Goal: Task Accomplishment & Management: Use online tool/utility

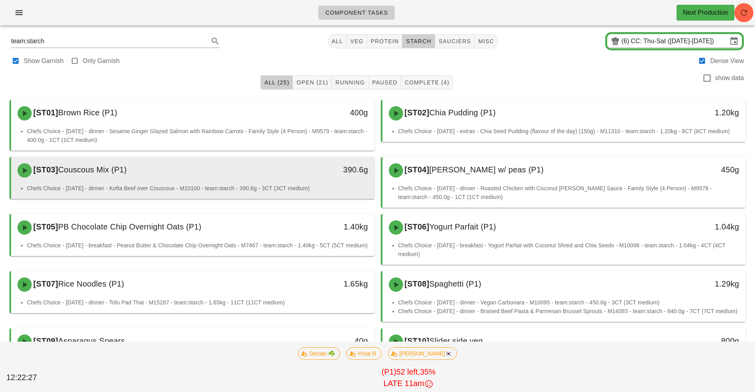
click at [251, 182] on div "[ST03] Couscous Mix (P1) 390.6g" at bounding box center [192, 170] width 363 height 27
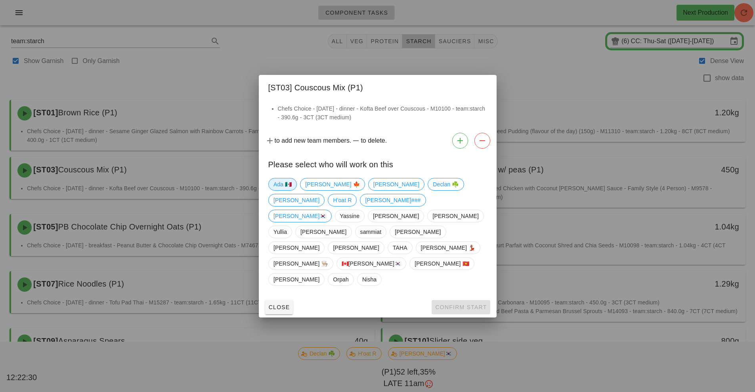
click at [280, 190] on span "Ada 🇲🇽" at bounding box center [282, 184] width 18 height 12
click at [446, 304] on span "Confirm Start" at bounding box center [460, 307] width 52 height 6
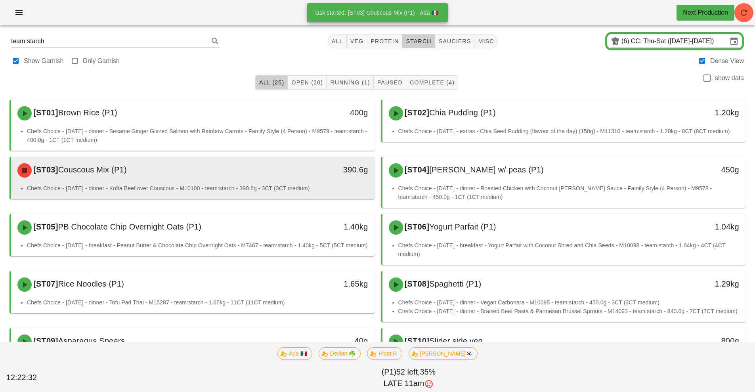
click at [249, 183] on div "[ST03] Couscous Mix (P1) 390.6g" at bounding box center [192, 170] width 363 height 27
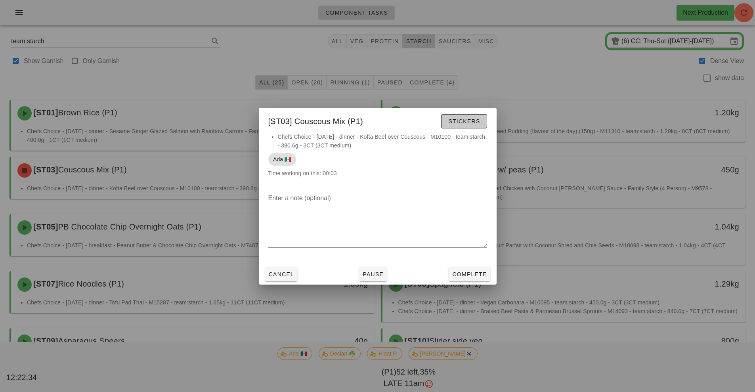
click at [470, 120] on span "Stickers" at bounding box center [464, 121] width 32 height 6
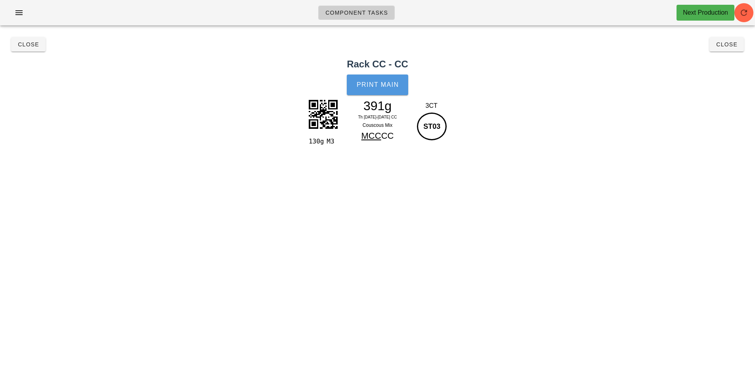
click at [393, 92] on button "Print Main" at bounding box center [377, 84] width 61 height 21
click at [739, 42] on button "Close" at bounding box center [726, 44] width 34 height 14
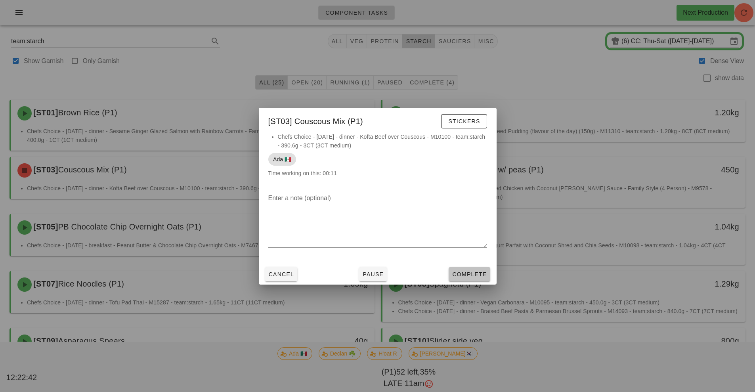
click at [479, 272] on span "Complete" at bounding box center [469, 274] width 35 height 6
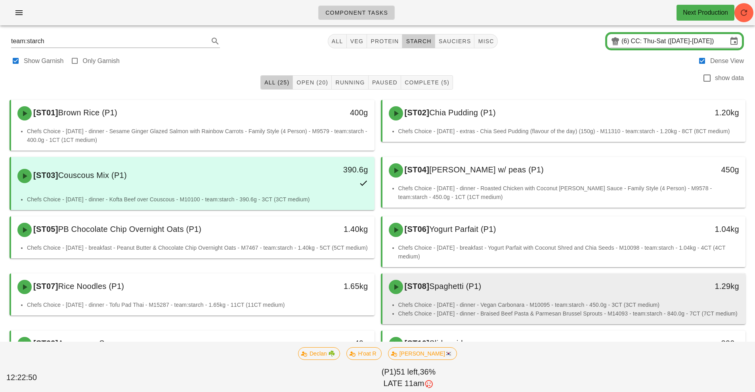
click at [530, 298] on div "[ST08] Spaghetti (P1)" at bounding box center [519, 287] width 270 height 24
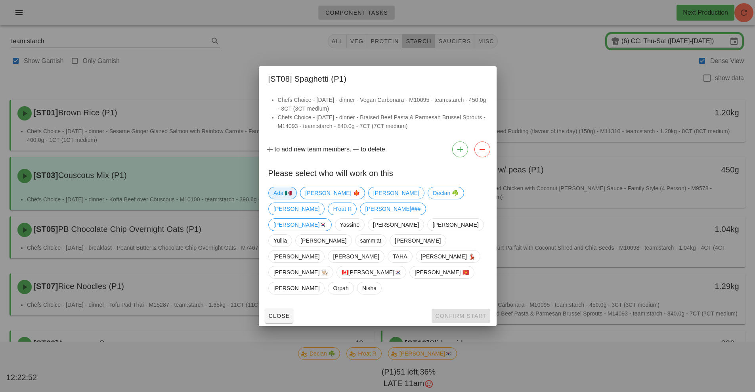
click at [278, 199] on span "Ada 🇲🇽" at bounding box center [282, 193] width 18 height 12
click at [454, 313] on span "Confirm Start" at bounding box center [460, 316] width 52 height 6
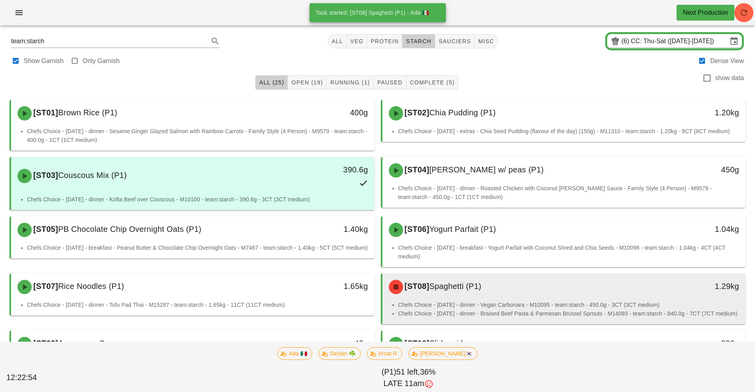
click at [506, 310] on li "Chefs Choice - [DATE] - dinner - Braised Beef Pasta & Parmesan Brussel Sprouts …" at bounding box center [568, 313] width 341 height 9
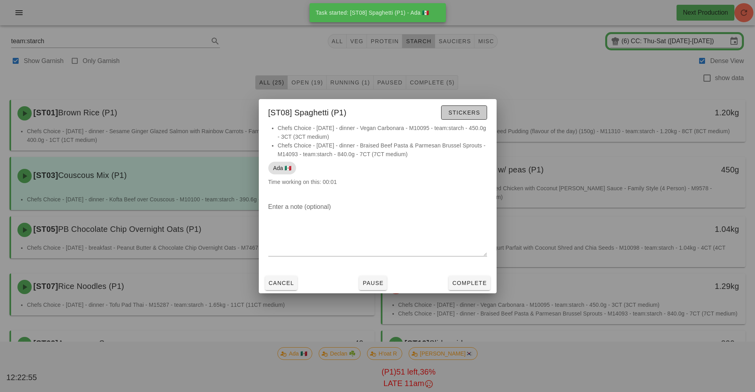
click at [462, 112] on span "Stickers" at bounding box center [464, 112] width 32 height 6
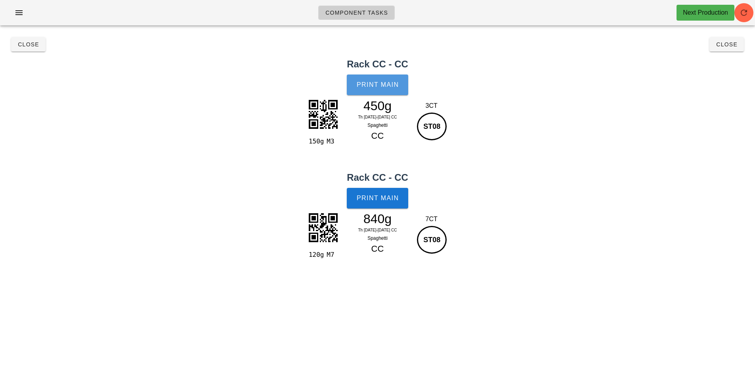
click at [392, 79] on button "Print Main" at bounding box center [377, 84] width 61 height 21
click at [397, 203] on button "Print Main" at bounding box center [377, 198] width 61 height 21
click at [727, 50] on button "Close" at bounding box center [726, 44] width 34 height 14
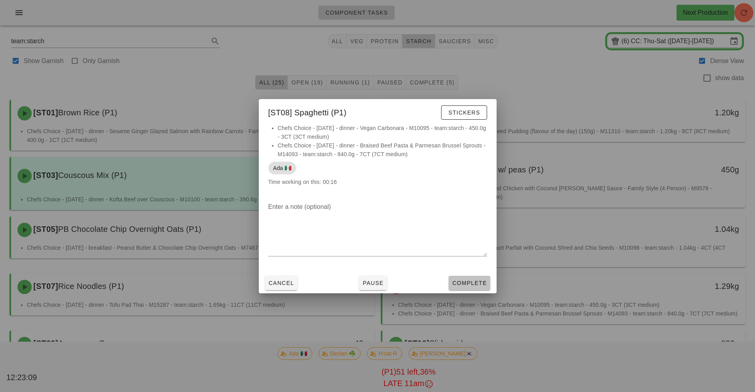
click at [479, 281] on span "Complete" at bounding box center [469, 283] width 35 height 6
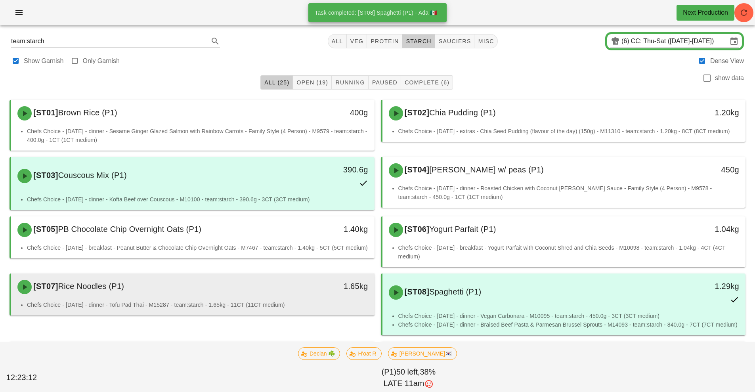
click at [282, 295] on div "[ST07] Rice Noodles (P1)" at bounding box center [148, 287] width 270 height 24
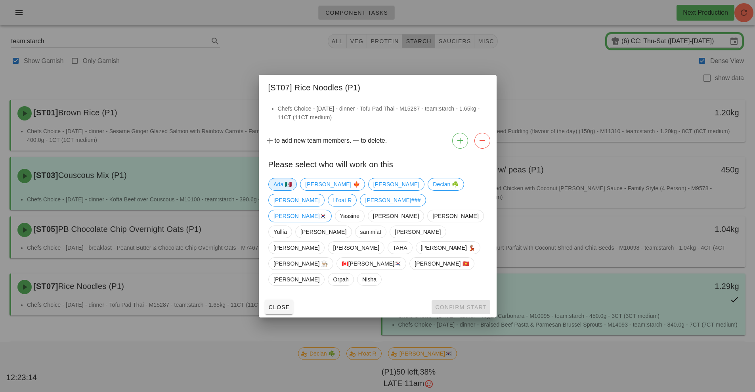
click at [288, 190] on span "Ada 🇲🇽" at bounding box center [282, 184] width 18 height 12
click at [452, 304] on span "Confirm Start" at bounding box center [460, 307] width 52 height 6
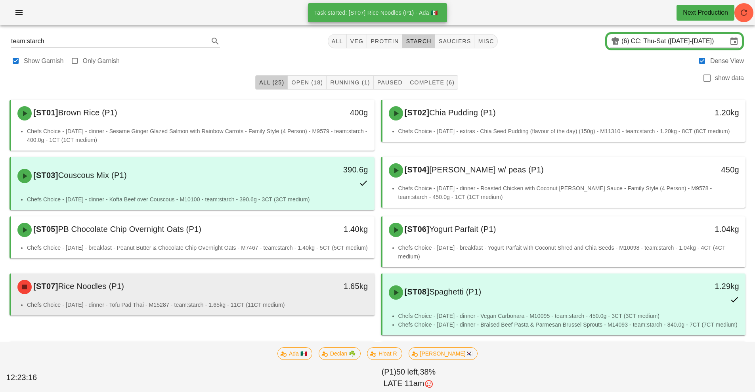
click at [304, 299] on div "[ST07] Rice Noodles (P1) 1.65kg" at bounding box center [192, 286] width 363 height 27
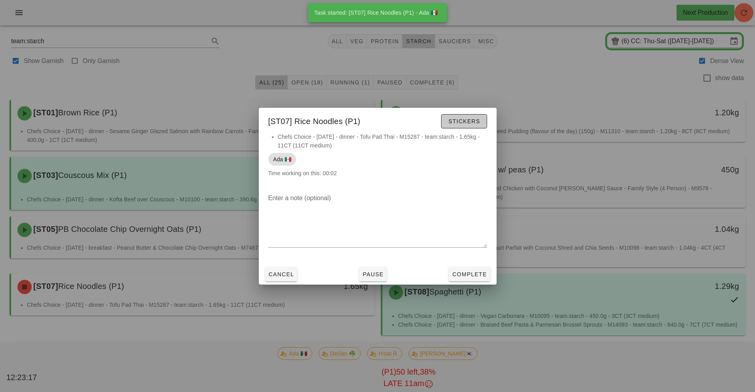
click at [469, 116] on button "Stickers" at bounding box center [464, 121] width 46 height 14
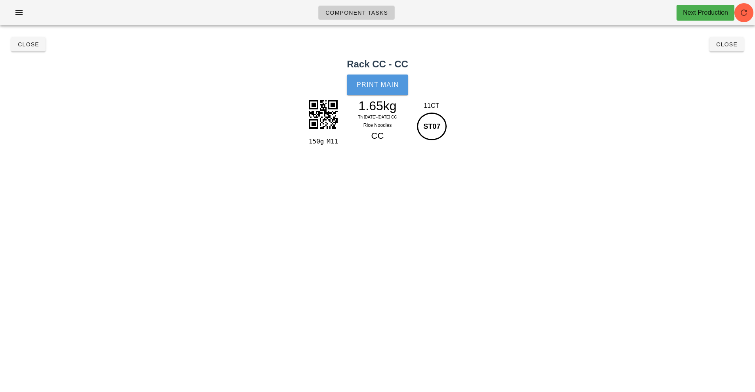
click at [381, 86] on span "Print Main" at bounding box center [377, 84] width 43 height 7
click at [729, 44] on span "Close" at bounding box center [726, 44] width 22 height 6
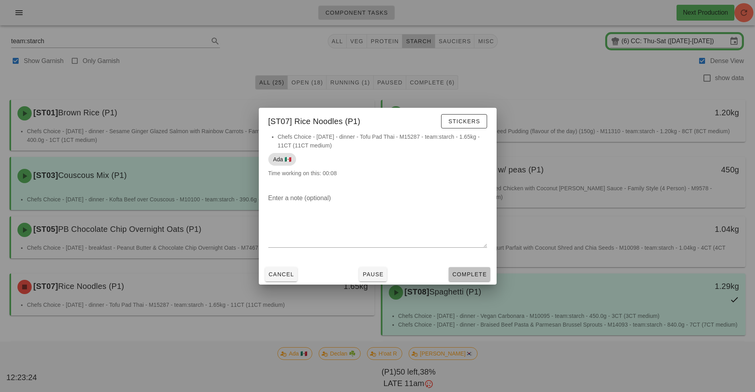
click at [469, 276] on span "Complete" at bounding box center [469, 274] width 35 height 6
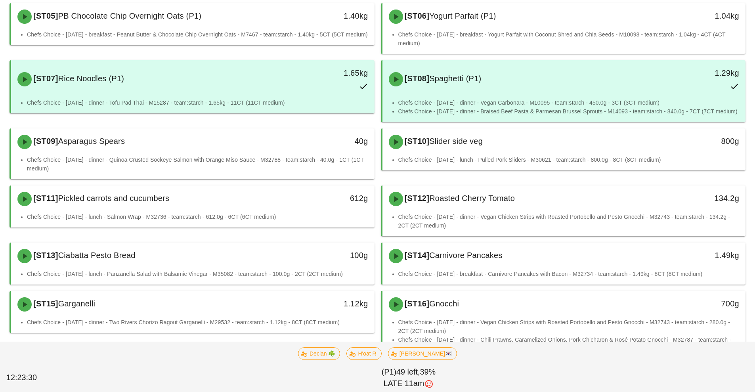
scroll to position [238, 0]
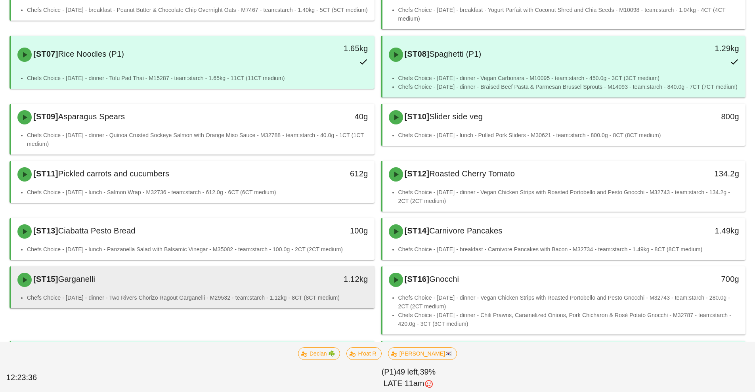
click at [285, 297] on li "Chefs Choice - [DATE] - dinner - Two Rivers Chorizo Ragout Garganelli - M29532 …" at bounding box center [197, 297] width 341 height 9
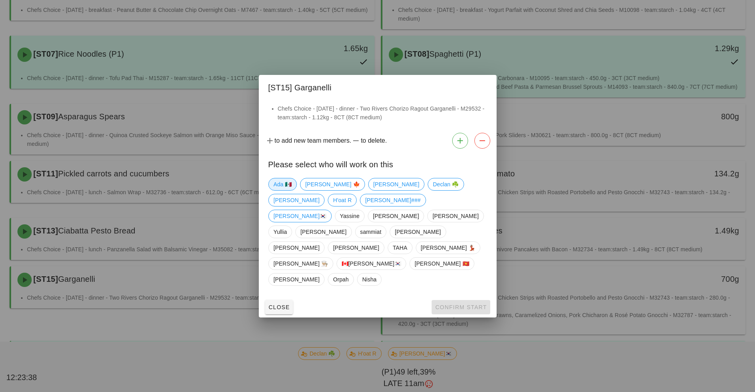
click at [285, 190] on span "Ada 🇲🇽" at bounding box center [282, 184] width 18 height 12
click at [453, 304] on span "Confirm Start" at bounding box center [460, 307] width 52 height 6
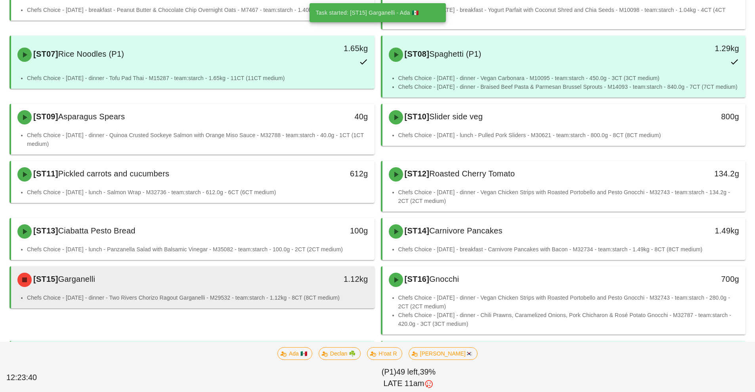
click at [237, 291] on div "[ST15] Garganelli" at bounding box center [148, 280] width 270 height 24
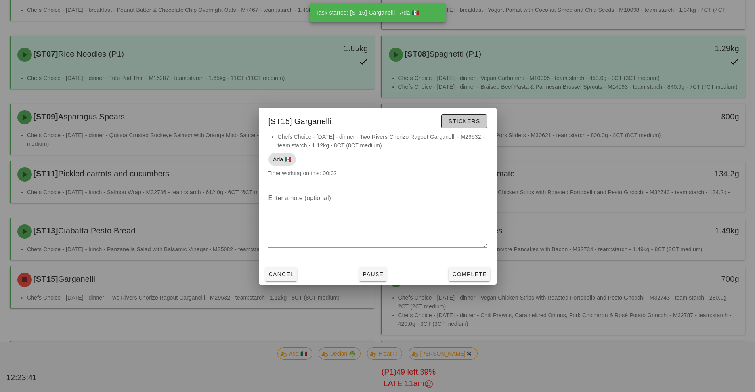
click at [467, 122] on span "Stickers" at bounding box center [464, 121] width 32 height 6
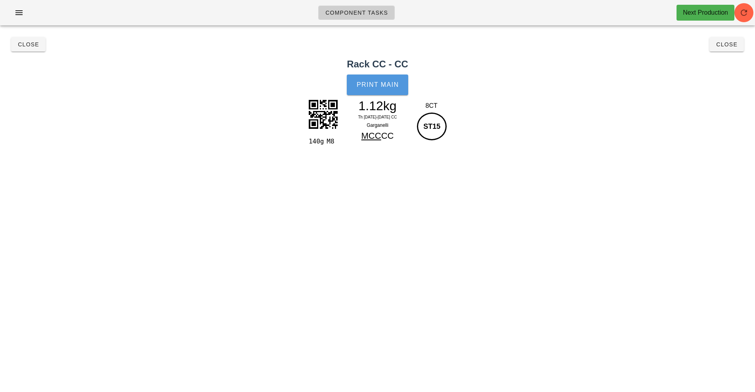
click at [388, 88] on span "Print Main" at bounding box center [377, 84] width 43 height 7
click at [727, 50] on button "Close" at bounding box center [726, 44] width 34 height 14
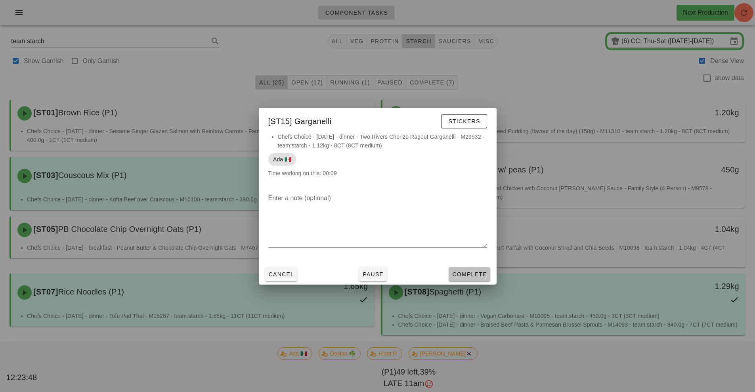
click at [472, 274] on span "Complete" at bounding box center [469, 274] width 35 height 6
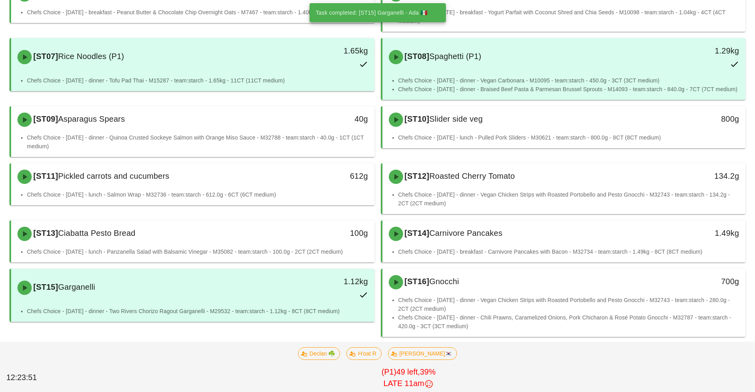
scroll to position [236, 0]
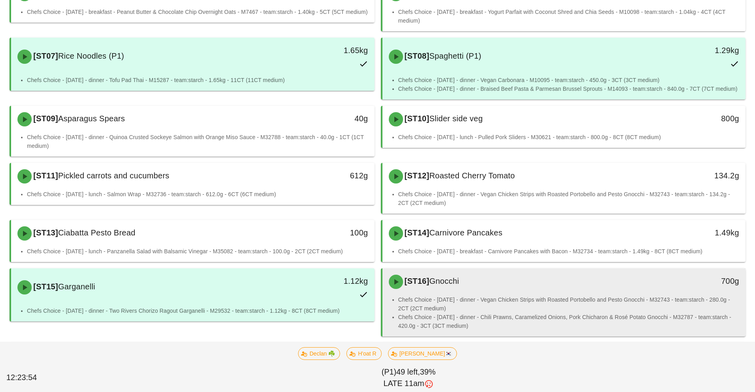
click at [516, 304] on li "Chefs Choice - [DATE] - dinner - Vegan Chicken Strips with Roasted Portobello a…" at bounding box center [568, 303] width 341 height 17
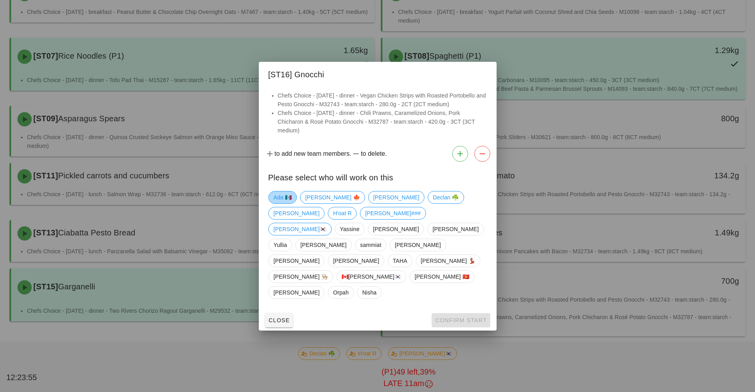
click at [283, 203] on span "Ada 🇲🇽" at bounding box center [282, 197] width 18 height 12
click at [450, 317] on span "Confirm Start" at bounding box center [460, 320] width 52 height 6
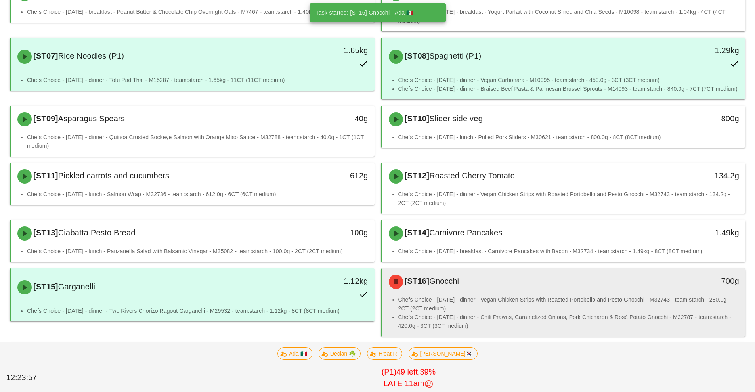
click at [517, 316] on li "Chefs Choice - [DATE] - dinner - Chili Prawns, Caramelized Onions, Pork Chichar…" at bounding box center [568, 321] width 341 height 17
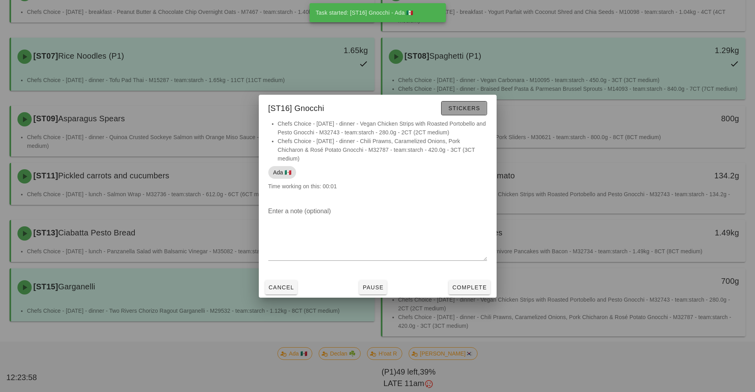
click at [462, 107] on span "Stickers" at bounding box center [464, 108] width 32 height 6
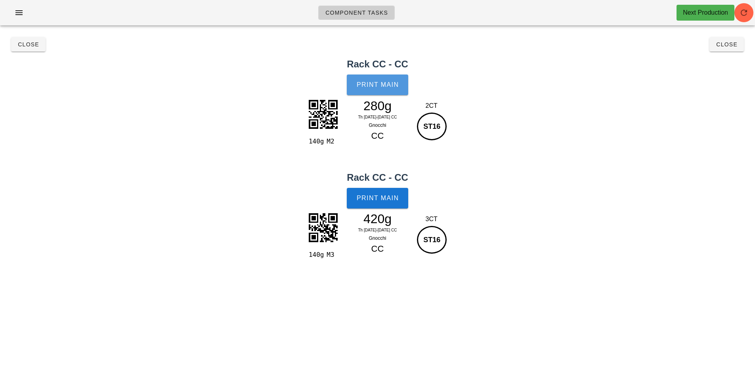
click at [385, 88] on span "Print Main" at bounding box center [377, 84] width 43 height 7
click at [387, 200] on span "Print Main" at bounding box center [377, 197] width 43 height 7
click at [731, 44] on span "Close" at bounding box center [726, 44] width 22 height 6
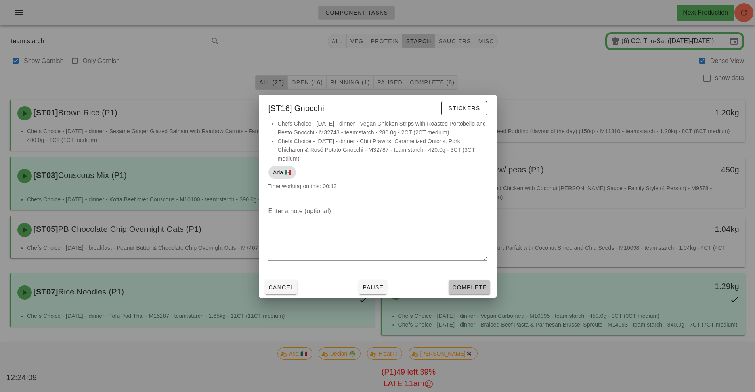
click at [477, 288] on span "Complete" at bounding box center [469, 287] width 35 height 6
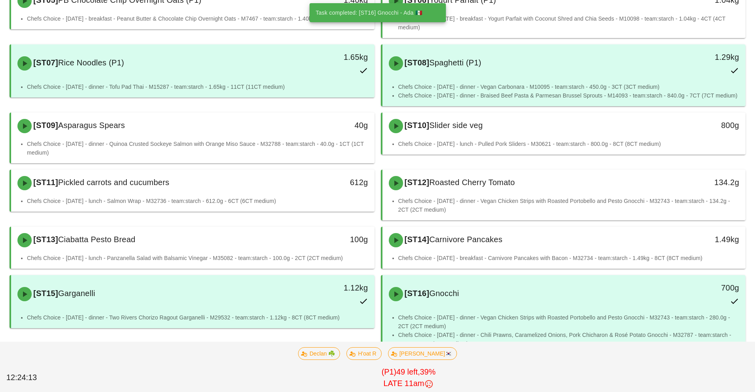
scroll to position [245, 0]
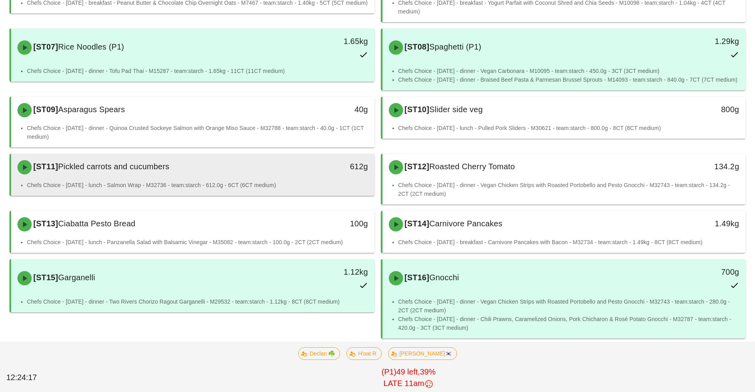
click at [240, 178] on div "[ST11] Pickled carrots and cucumbers" at bounding box center [148, 167] width 270 height 24
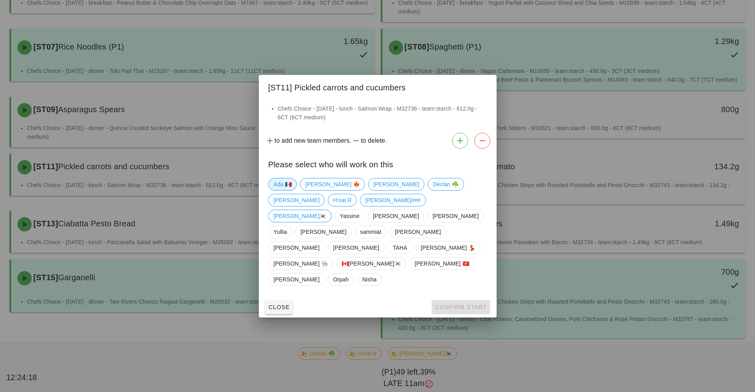
click at [287, 190] on span "Ada 🇲🇽" at bounding box center [282, 184] width 18 height 12
click at [453, 300] on button "Confirm Start" at bounding box center [460, 307] width 58 height 14
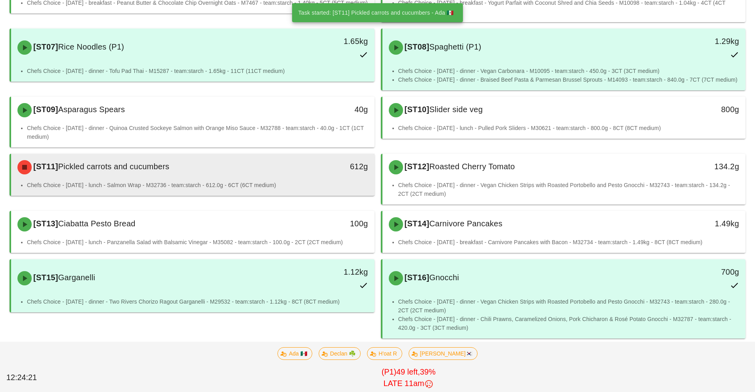
click at [311, 184] on li "Chefs Choice - [DATE] - lunch - Salmon Wrap - M32736 - team:starch - 612.0g - 6…" at bounding box center [197, 185] width 341 height 9
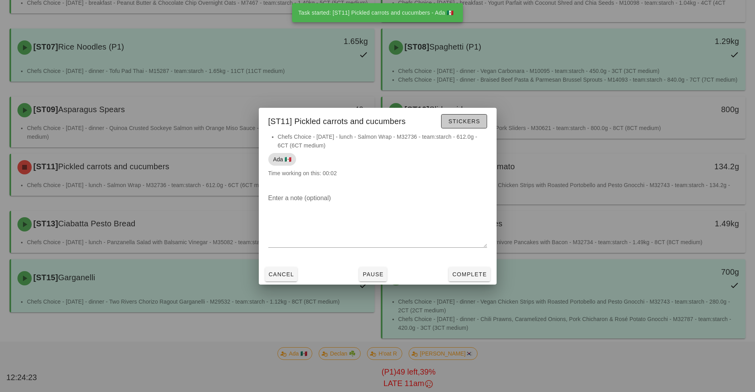
click at [466, 123] on span "Stickers" at bounding box center [464, 121] width 32 height 6
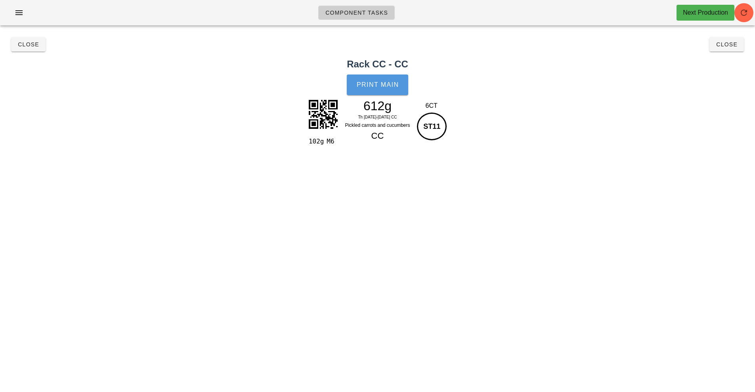
click at [376, 88] on button "Print Main" at bounding box center [377, 84] width 61 height 21
click at [721, 50] on button "Close" at bounding box center [726, 44] width 34 height 14
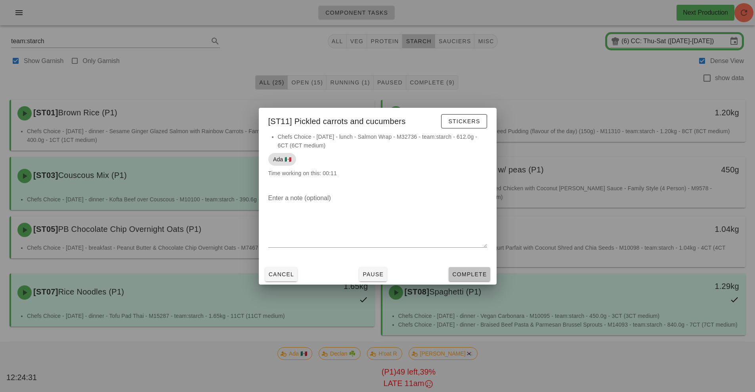
click at [478, 274] on span "Complete" at bounding box center [469, 274] width 35 height 6
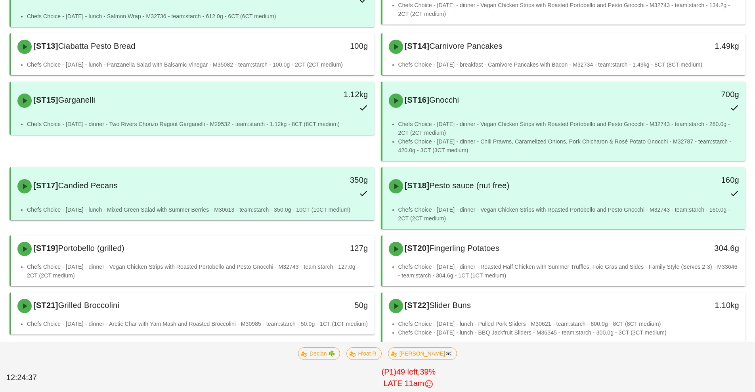
scroll to position [427, 0]
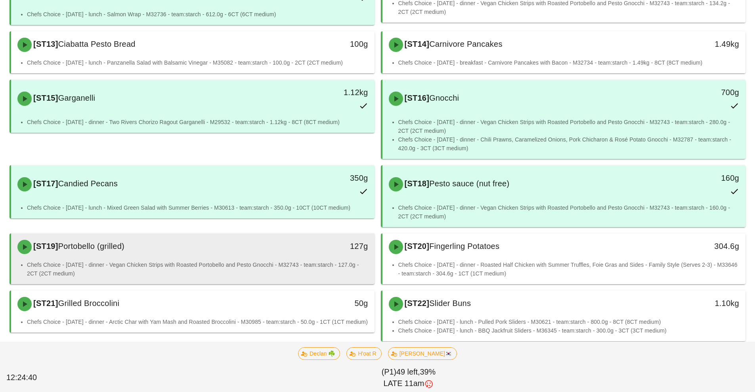
click at [239, 265] on li "Chefs Choice - [DATE] - dinner - Vegan Chicken Strips with Roasted Portobello a…" at bounding box center [197, 268] width 341 height 17
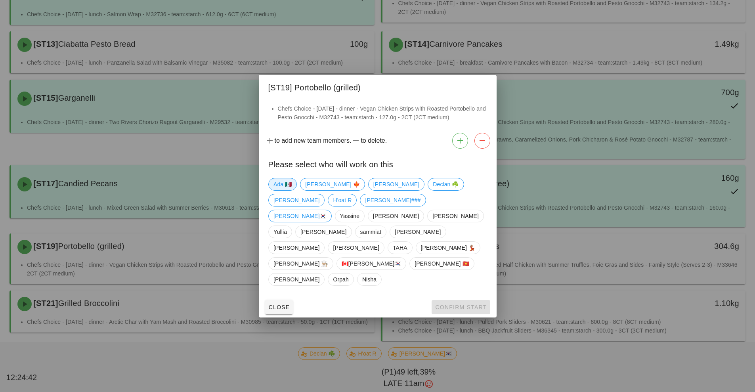
click at [280, 190] on span "Ada 🇲🇽" at bounding box center [282, 184] width 18 height 12
click at [446, 300] on button "Confirm Start" at bounding box center [460, 307] width 58 height 14
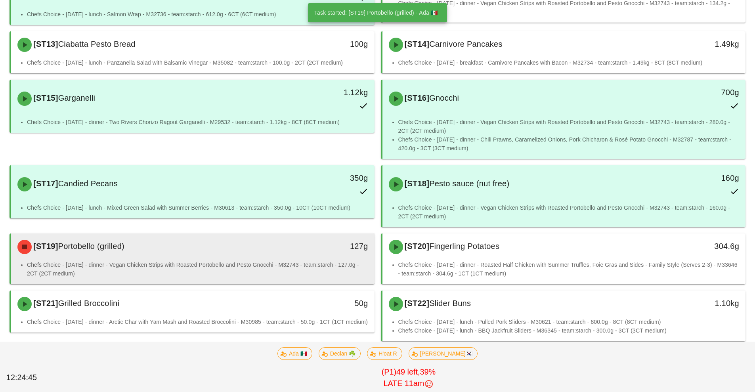
click at [299, 261] on li "Chefs Choice - [DATE] - dinner - Vegan Chicken Strips with Roasted Portobello a…" at bounding box center [197, 268] width 341 height 17
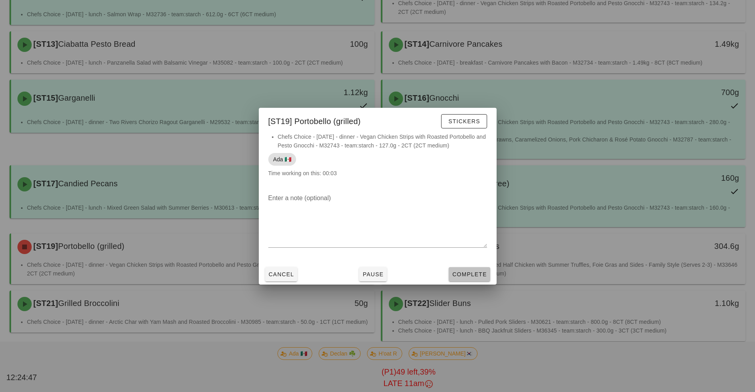
click at [472, 276] on span "Complete" at bounding box center [469, 274] width 35 height 6
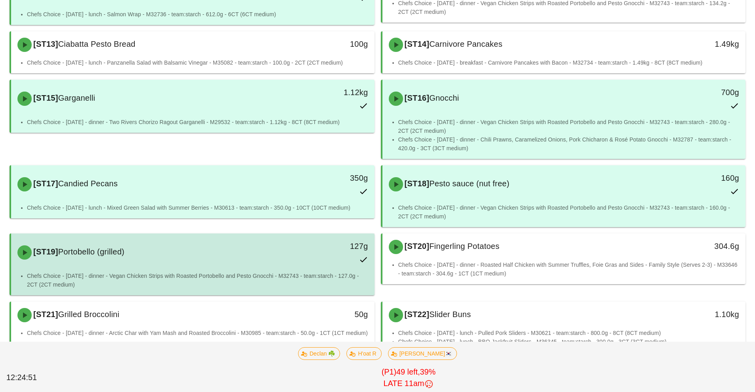
click at [295, 264] on div "127g" at bounding box center [327, 252] width 90 height 35
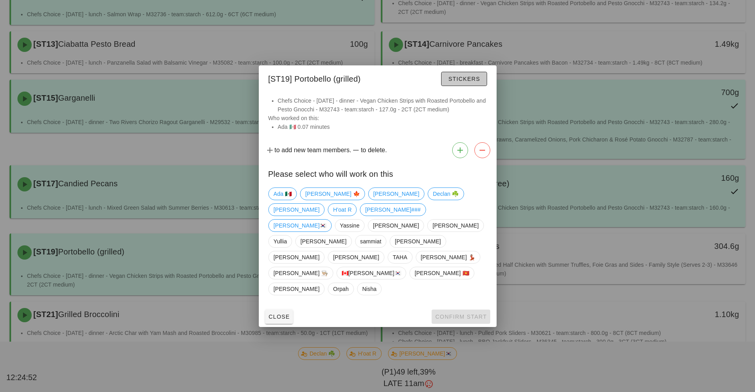
click at [469, 82] on span "Stickers" at bounding box center [464, 79] width 32 height 6
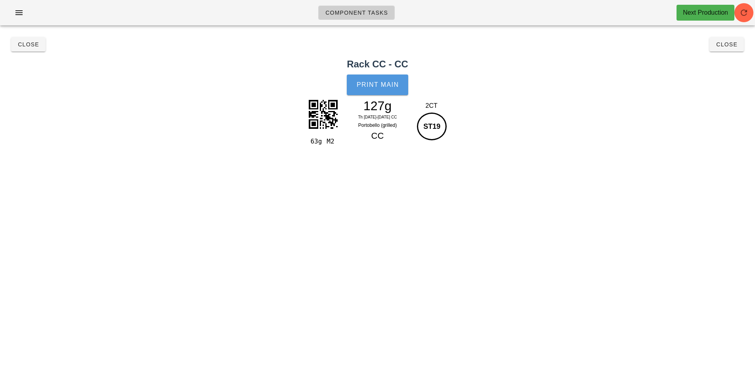
click at [378, 86] on span "Print Main" at bounding box center [377, 84] width 43 height 7
click at [724, 50] on button "Close" at bounding box center [726, 44] width 34 height 14
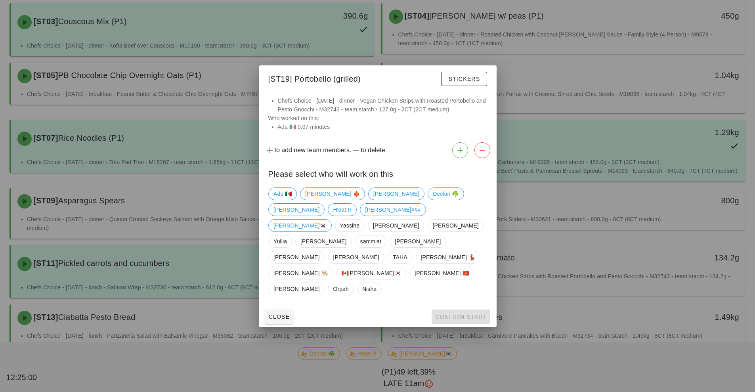
scroll to position [156, 0]
click at [585, 122] on div at bounding box center [377, 196] width 755 height 392
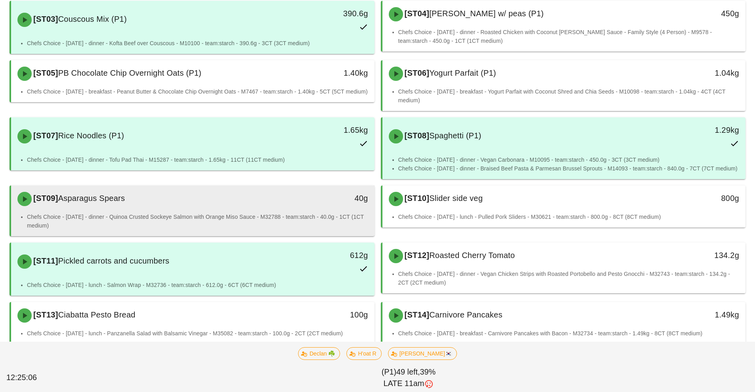
click at [184, 219] on li "Chefs Choice - [DATE] - dinner - Quinoa Crusted Sockeye Salmon with Orange Miso…" at bounding box center [197, 220] width 341 height 17
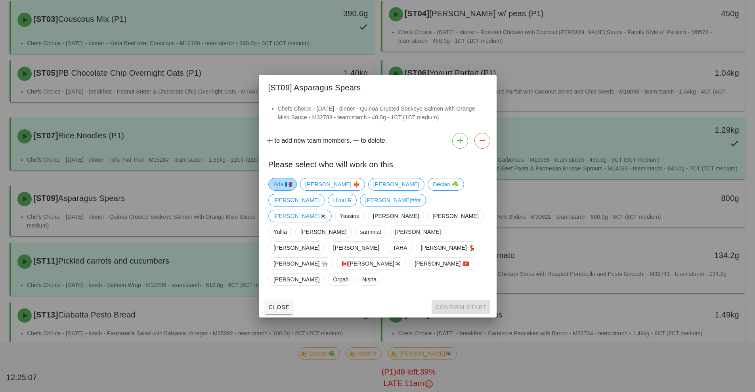
click at [280, 190] on span "Ada 🇲🇽" at bounding box center [282, 184] width 18 height 12
click at [453, 304] on span "Confirm Start" at bounding box center [460, 307] width 52 height 6
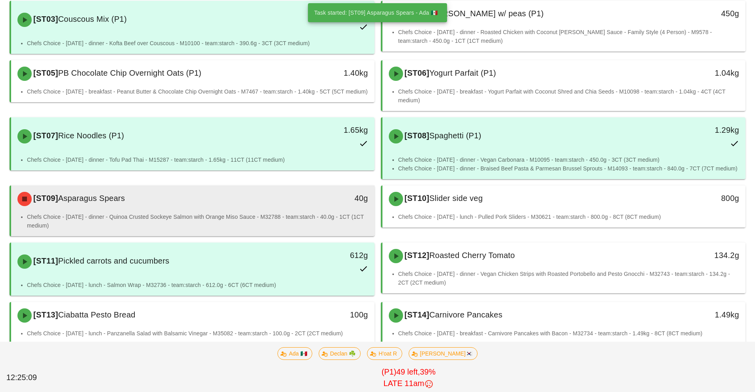
click at [277, 219] on li "Chefs Choice - [DATE] - dinner - Quinoa Crusted Sockeye Salmon with Orange Miso…" at bounding box center [197, 220] width 341 height 17
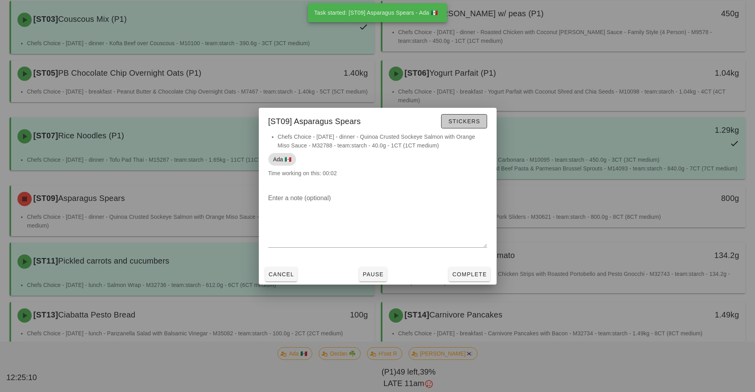
click at [467, 121] on span "Stickers" at bounding box center [464, 121] width 32 height 6
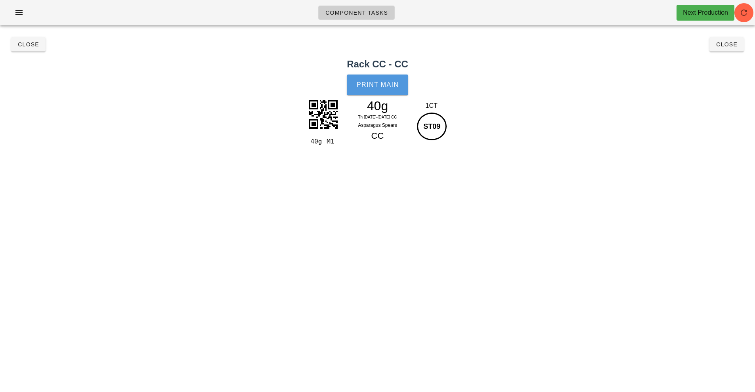
click at [381, 92] on button "Print Main" at bounding box center [377, 84] width 61 height 21
click at [727, 50] on button "Close" at bounding box center [726, 44] width 34 height 14
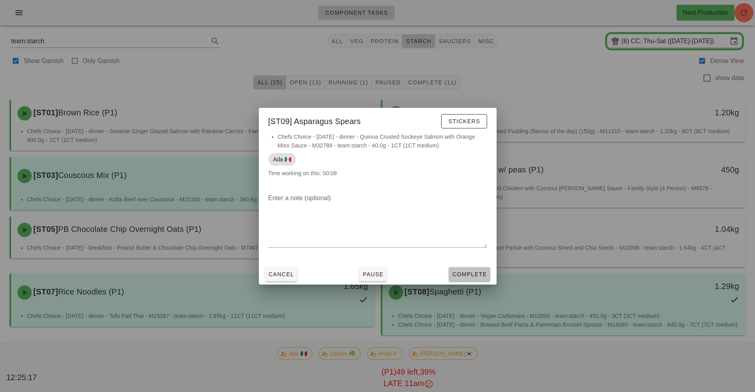
click at [480, 279] on button "Complete" at bounding box center [468, 274] width 41 height 14
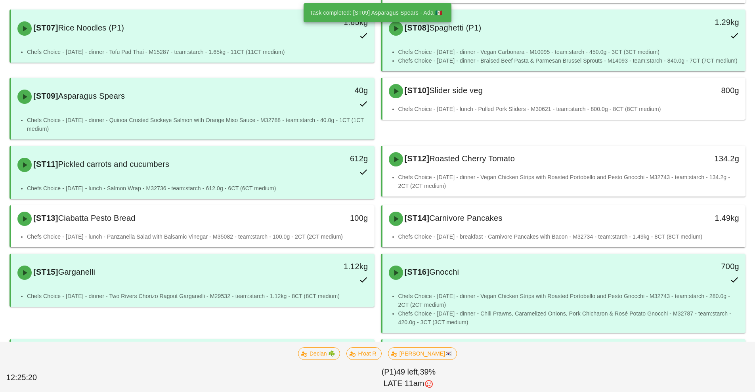
scroll to position [265, 0]
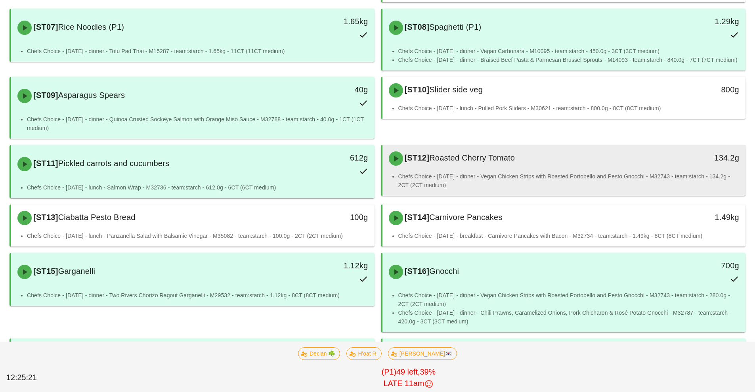
click at [543, 182] on li "Chefs Choice - [DATE] - dinner - Vegan Chicken Strips with Roasted Portobello a…" at bounding box center [568, 180] width 341 height 17
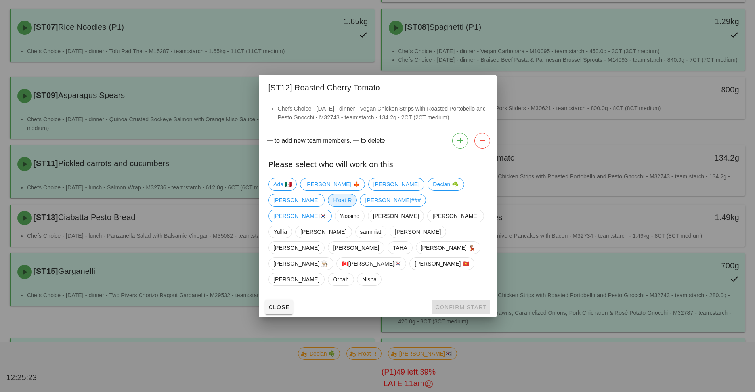
click at [351, 206] on span "H'oat R" at bounding box center [342, 200] width 19 height 12
click at [455, 304] on span "Confirm Start" at bounding box center [460, 307] width 52 height 6
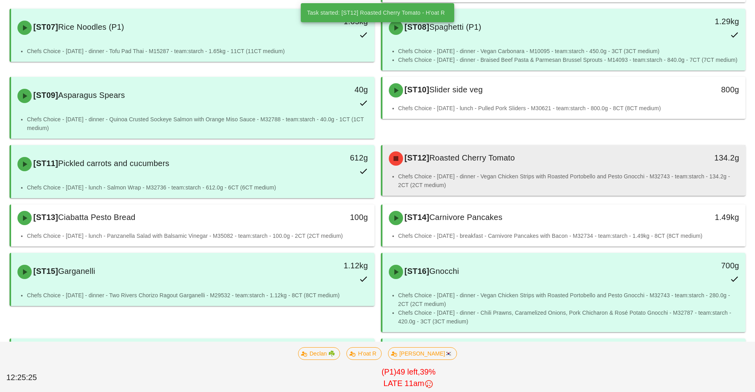
click at [552, 180] on li "Chefs Choice - [DATE] - dinner - Vegan Chicken Strips with Roasted Portobello a…" at bounding box center [568, 180] width 341 height 17
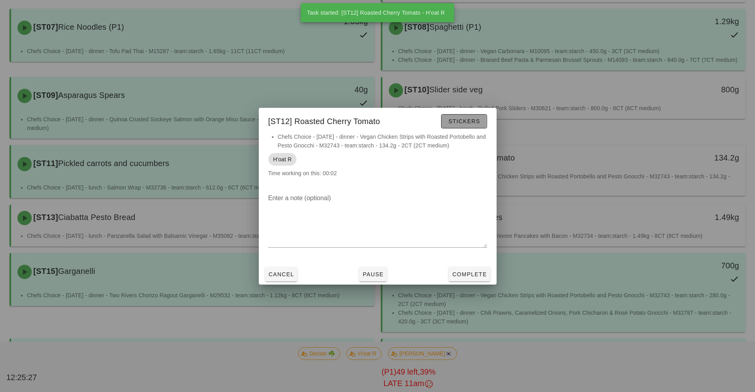
click at [474, 122] on span "Stickers" at bounding box center [464, 121] width 32 height 6
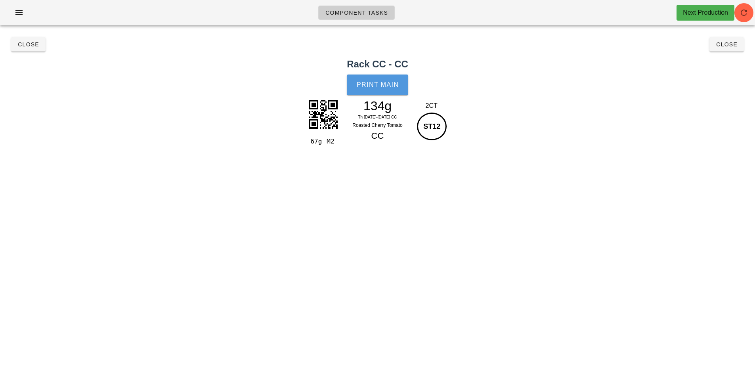
click at [379, 89] on button "Print Main" at bounding box center [377, 84] width 61 height 21
click at [728, 46] on span "Close" at bounding box center [726, 44] width 22 height 6
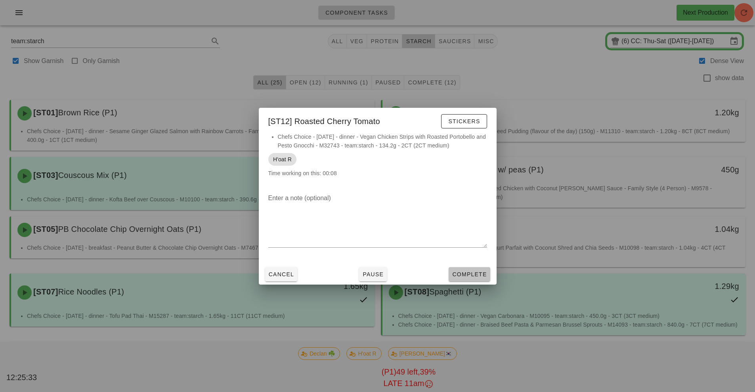
click at [474, 279] on button "Complete" at bounding box center [468, 274] width 41 height 14
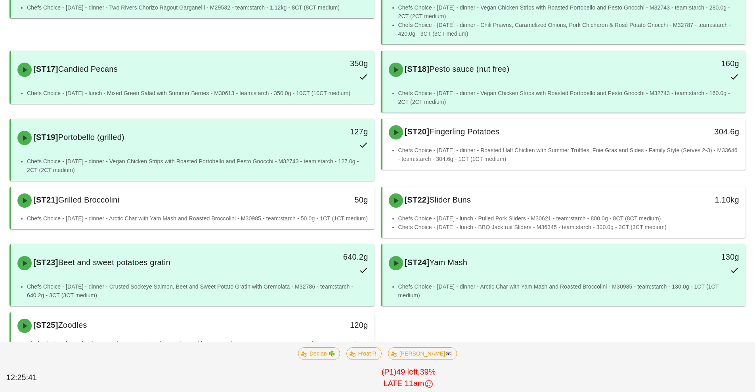
scroll to position [589, 0]
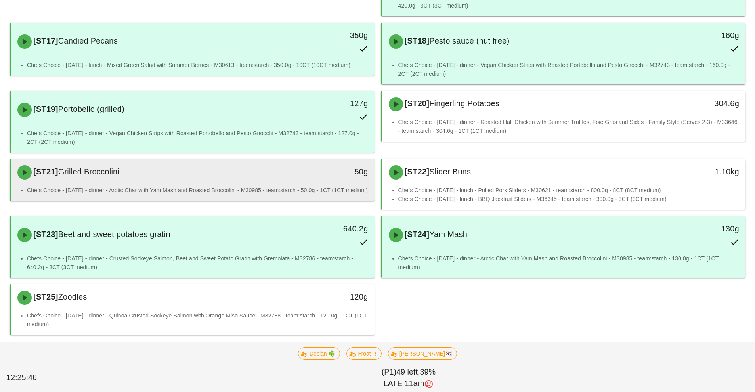
click at [271, 181] on div "[ST21] Grilled Broccolini" at bounding box center [148, 172] width 270 height 24
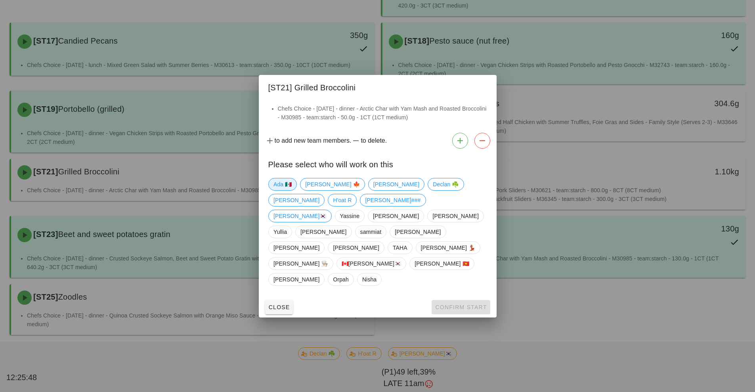
click at [287, 190] on span "Ada 🇲🇽" at bounding box center [282, 184] width 18 height 12
click at [442, 304] on span "Confirm Start" at bounding box center [460, 307] width 52 height 6
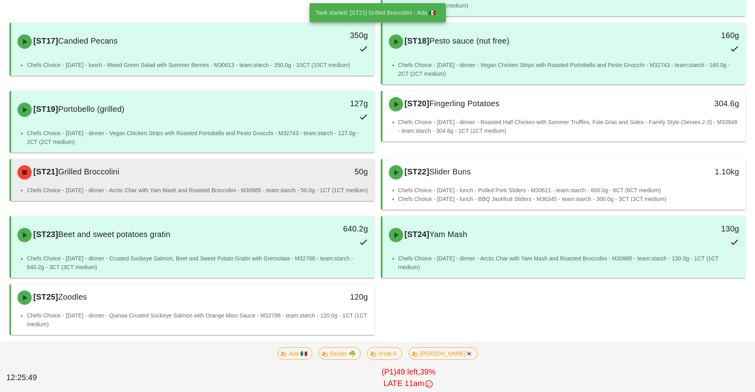
click at [304, 187] on li "Chefs Choice - [DATE] - dinner - Arctic Char with Yam Mash and Roasted Broccoli…" at bounding box center [197, 190] width 341 height 9
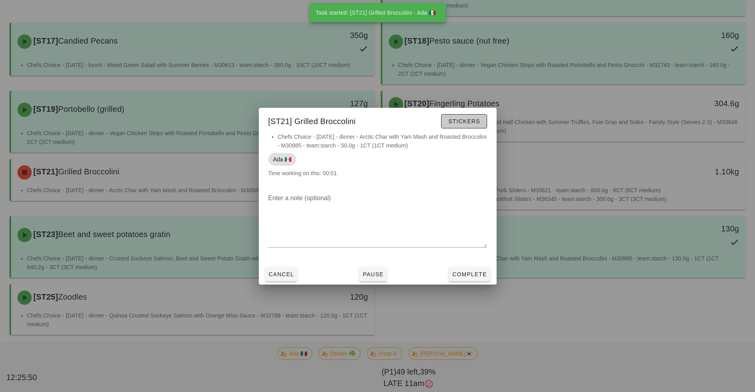
click at [468, 120] on span "Stickers" at bounding box center [464, 121] width 32 height 6
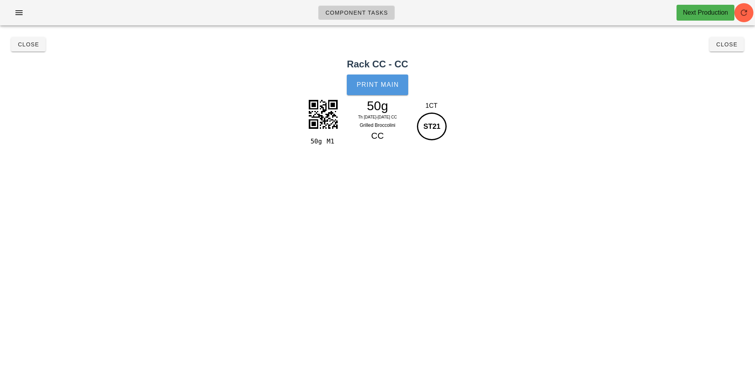
click at [390, 93] on button "Print Main" at bounding box center [377, 84] width 61 height 21
click at [728, 50] on button "Close" at bounding box center [726, 44] width 34 height 14
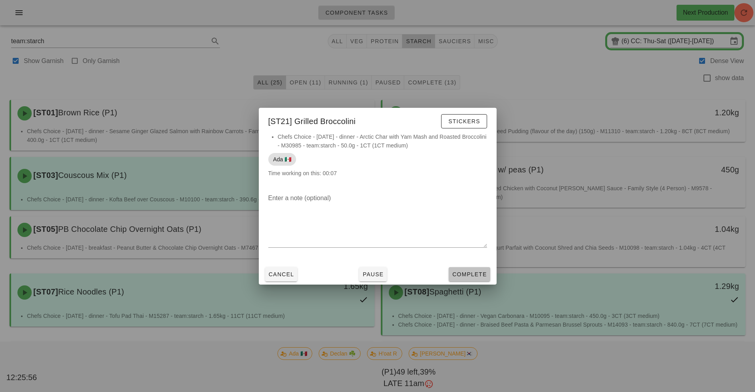
click at [476, 276] on span "Complete" at bounding box center [469, 274] width 35 height 6
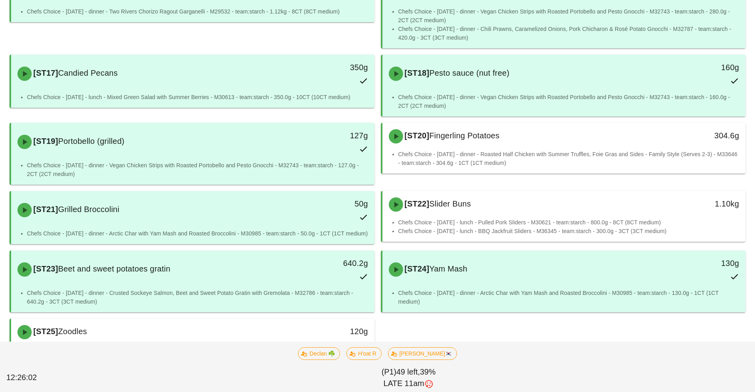
scroll to position [600, 0]
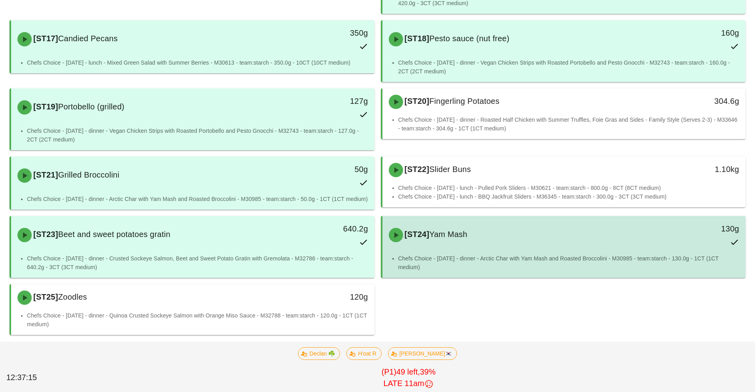
click at [563, 251] on div "[ST24] Yam Mash 130g" at bounding box center [564, 234] width 360 height 35
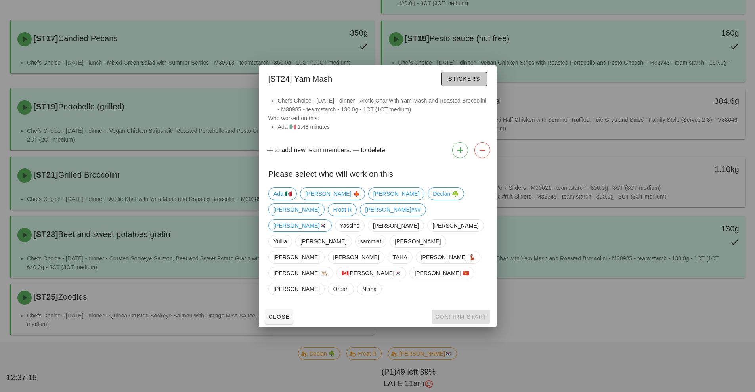
click at [471, 82] on span "Stickers" at bounding box center [464, 79] width 32 height 6
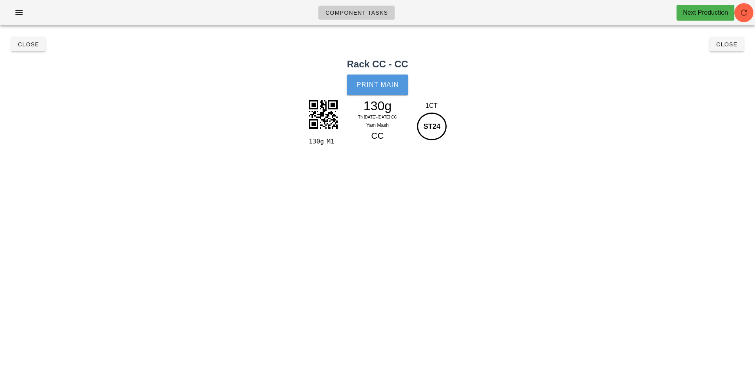
click at [398, 93] on button "Print Main" at bounding box center [377, 84] width 61 height 21
click at [726, 50] on button "Close" at bounding box center [726, 44] width 34 height 14
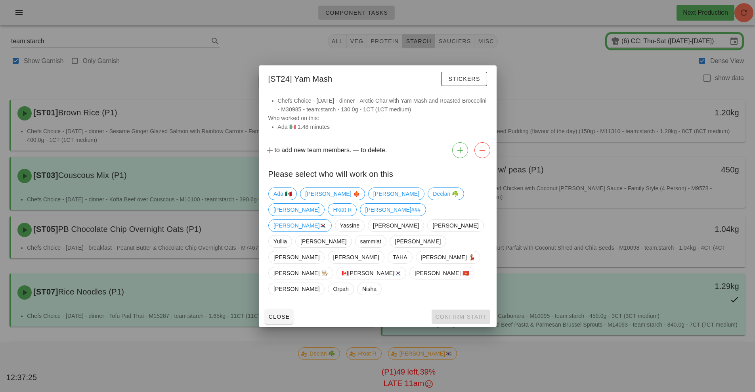
click at [531, 91] on div at bounding box center [377, 196] width 755 height 392
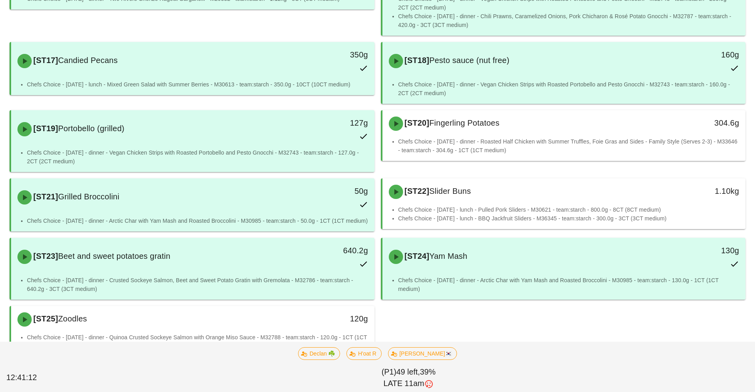
scroll to position [600, 0]
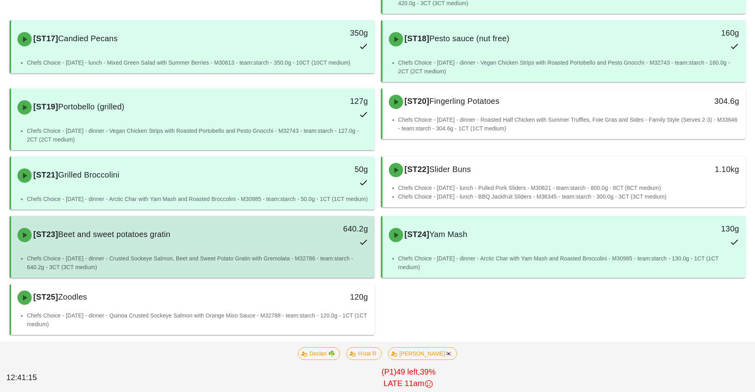
click at [225, 248] on div "[ST23] Beet and sweet potatoes gratin 640.2g" at bounding box center [193, 234] width 360 height 35
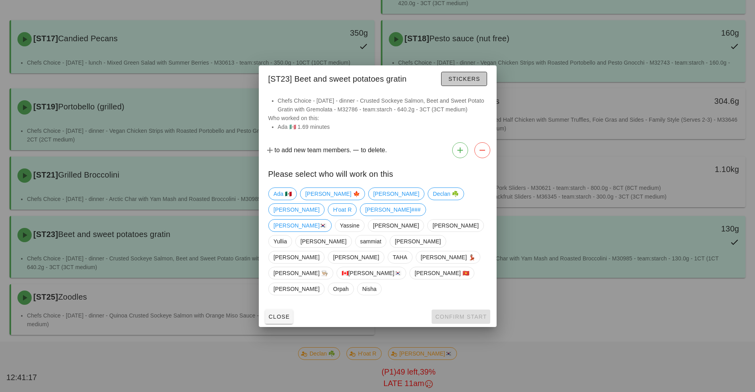
click at [464, 86] on button "Stickers" at bounding box center [464, 79] width 46 height 14
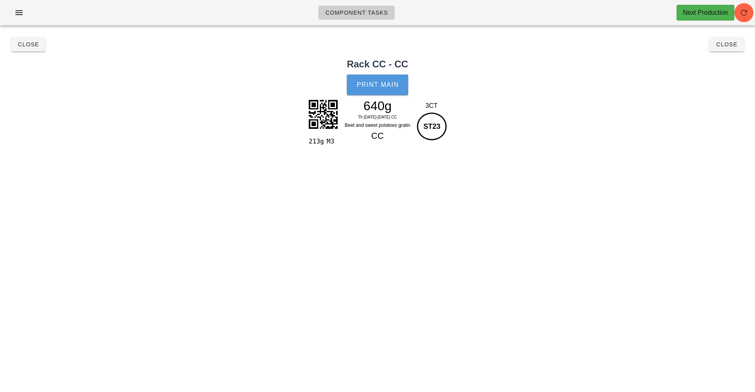
click at [381, 84] on span "Print Main" at bounding box center [377, 84] width 43 height 7
click at [718, 40] on button "Close" at bounding box center [726, 44] width 34 height 14
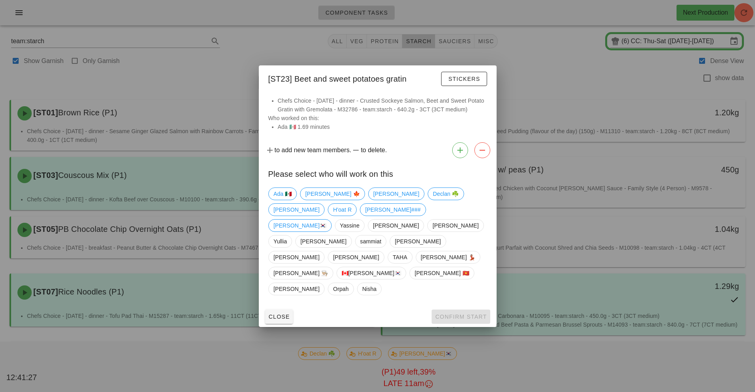
click at [558, 81] on div at bounding box center [377, 196] width 755 height 392
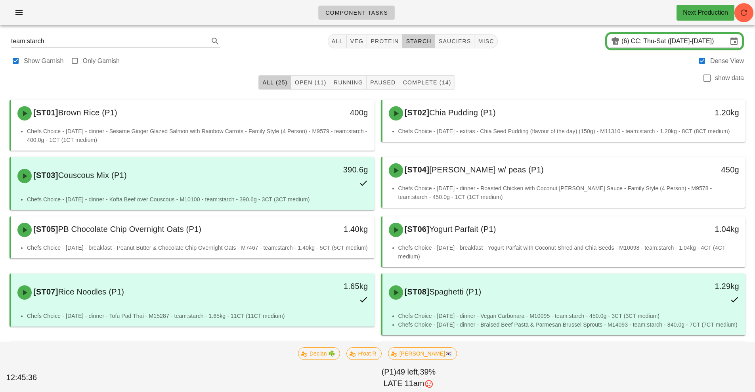
click at [462, 59] on div "Show Garnish Only Garnish Dense View" at bounding box center [377, 60] width 745 height 19
click at [455, 40] on span "sauciers" at bounding box center [454, 41] width 33 height 6
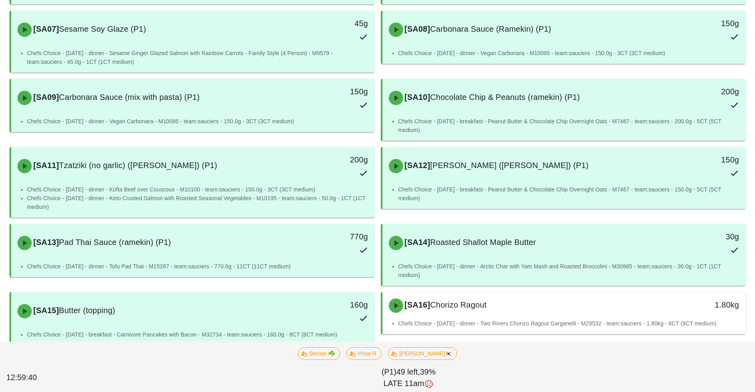
scroll to position [299, 0]
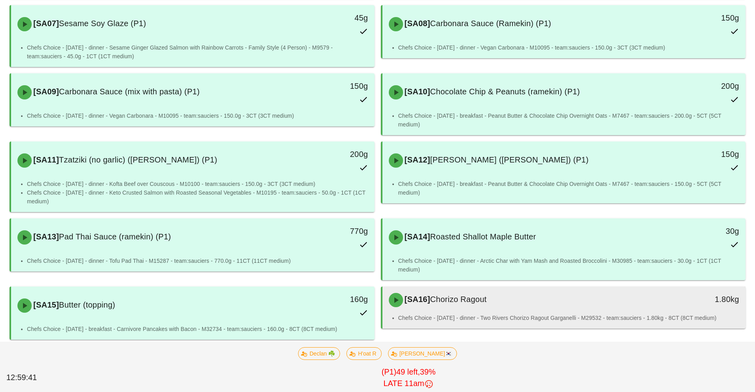
click at [516, 312] on div "[SA16] Chorizo Ragout 1.80kg" at bounding box center [563, 299] width 363 height 27
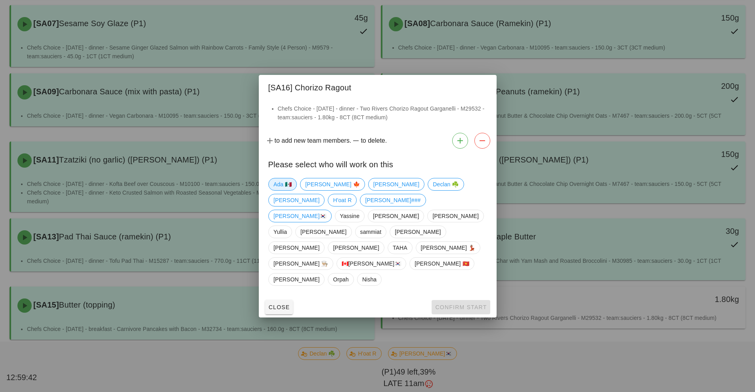
click at [288, 190] on span "Ada 🇲🇽" at bounding box center [282, 184] width 18 height 12
click at [450, 304] on span "Confirm Start" at bounding box center [460, 307] width 52 height 6
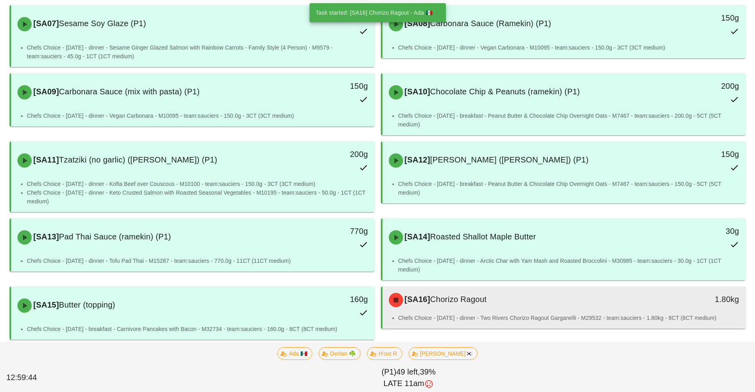
click at [507, 317] on li "Chefs Choice - [DATE] - dinner - Two Rivers Chorizo Ragout Garganelli - M29532 …" at bounding box center [568, 317] width 341 height 9
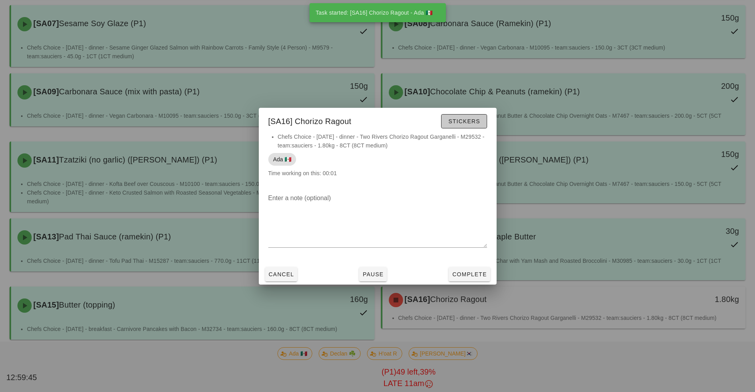
click at [470, 120] on span "Stickers" at bounding box center [464, 121] width 32 height 6
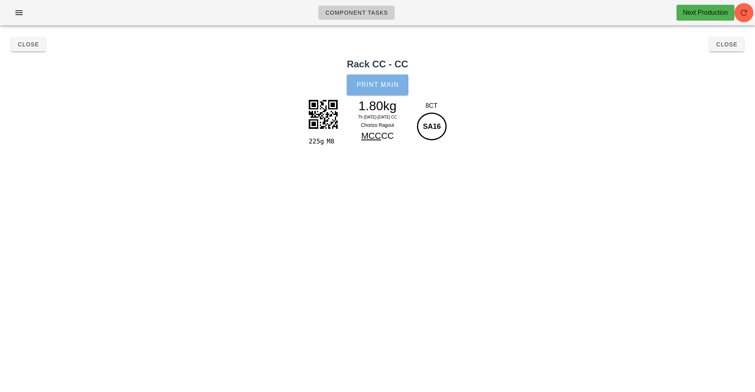
click at [380, 86] on span "Print Main" at bounding box center [377, 84] width 43 height 7
click at [732, 46] on span "Close" at bounding box center [726, 44] width 22 height 6
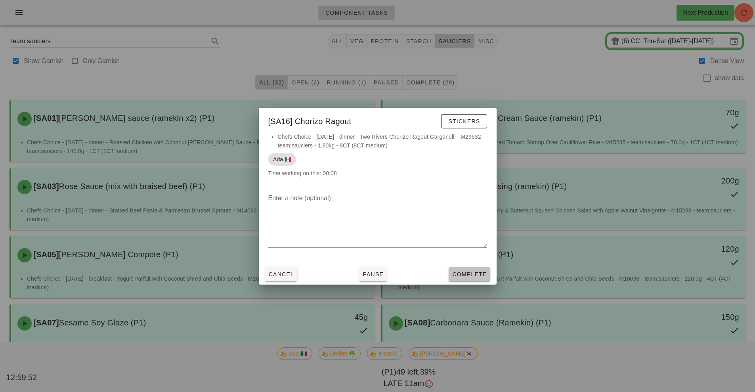
click at [469, 275] on span "Complete" at bounding box center [469, 274] width 35 height 6
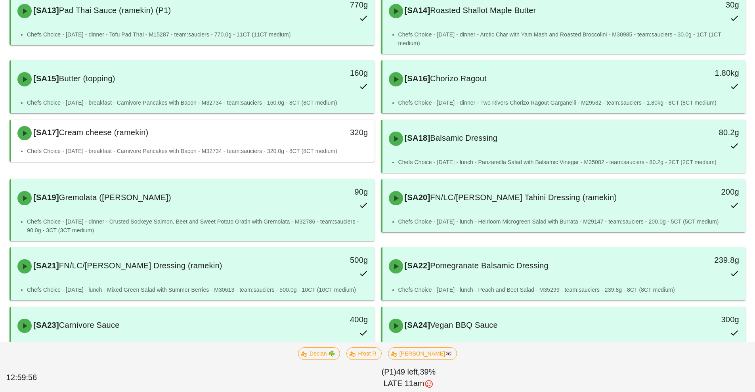
scroll to position [528, 0]
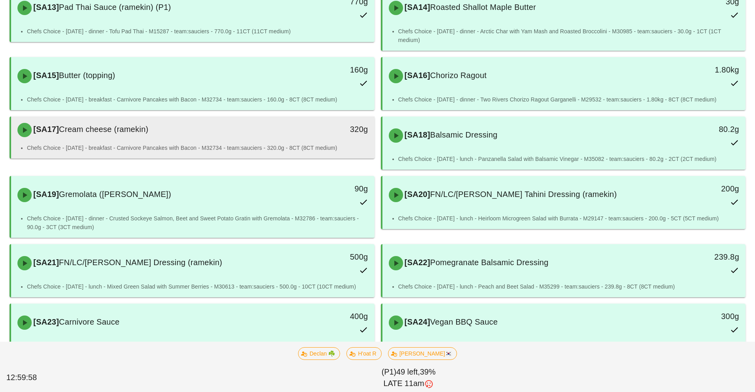
click at [232, 140] on div "[SA17] Cream cheese (ramekin)" at bounding box center [148, 130] width 270 height 24
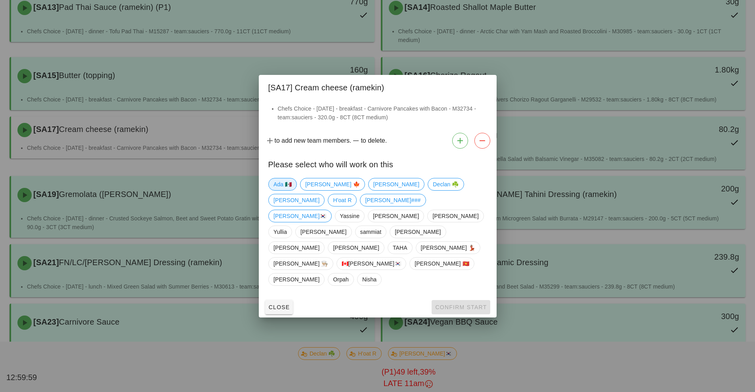
click at [280, 190] on span "Ada 🇲🇽" at bounding box center [282, 184] width 18 height 12
click at [443, 304] on span "Confirm Start" at bounding box center [460, 307] width 52 height 6
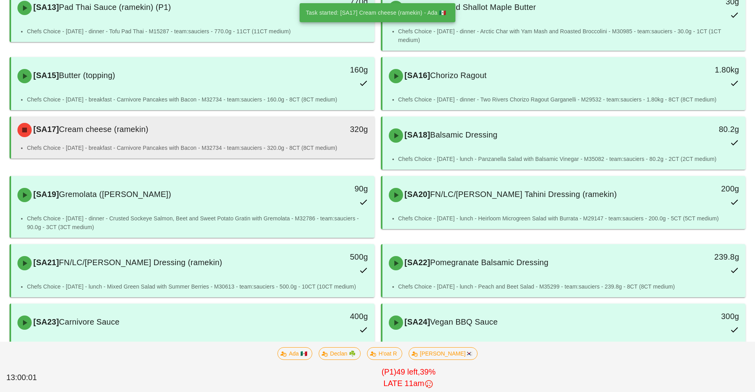
click at [305, 137] on div "320g" at bounding box center [327, 130] width 90 height 24
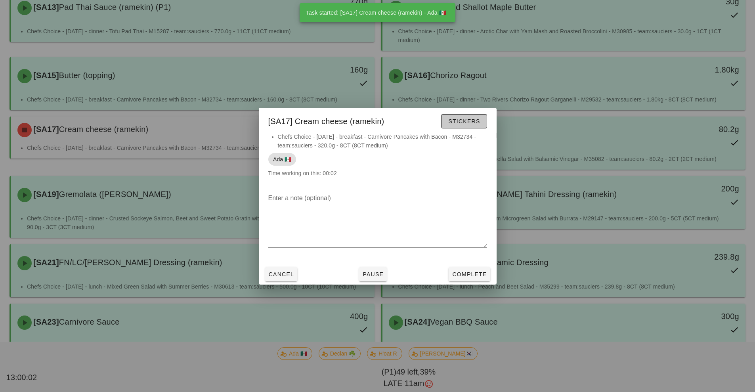
click at [467, 120] on span "Stickers" at bounding box center [464, 121] width 32 height 6
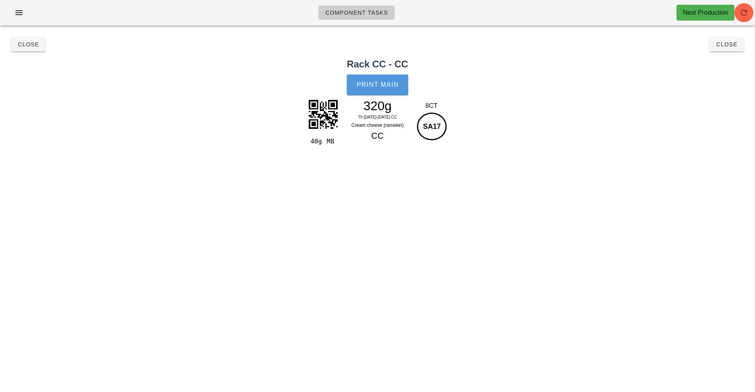
click at [377, 93] on button "Print Main" at bounding box center [377, 84] width 61 height 21
click at [717, 50] on button "Close" at bounding box center [726, 44] width 34 height 14
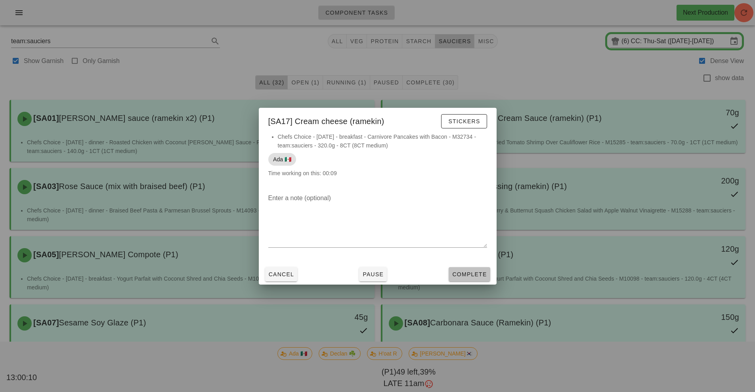
click at [471, 277] on span "Complete" at bounding box center [469, 274] width 35 height 6
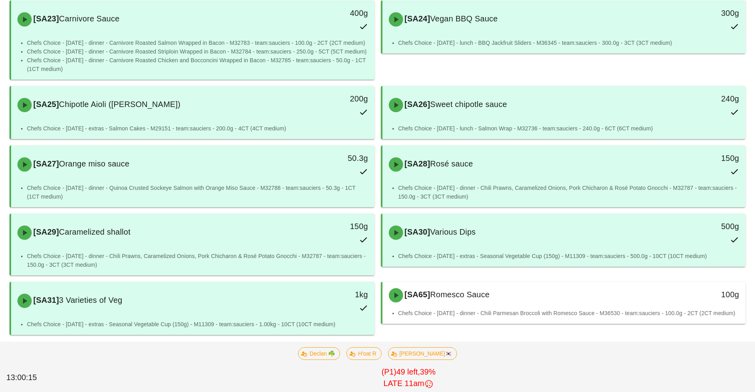
scroll to position [831, 0]
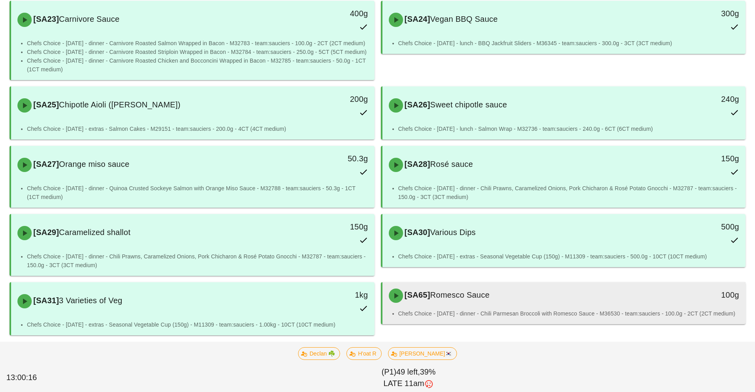
click at [522, 301] on div "[SA65] Romesco Sauce" at bounding box center [519, 296] width 270 height 24
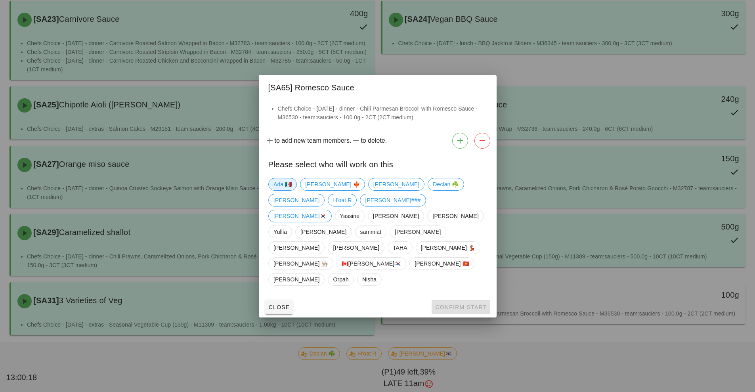
click at [274, 190] on span "Ada 🇲🇽" at bounding box center [282, 184] width 18 height 12
click at [451, 300] on button "Confirm Start" at bounding box center [460, 307] width 58 height 14
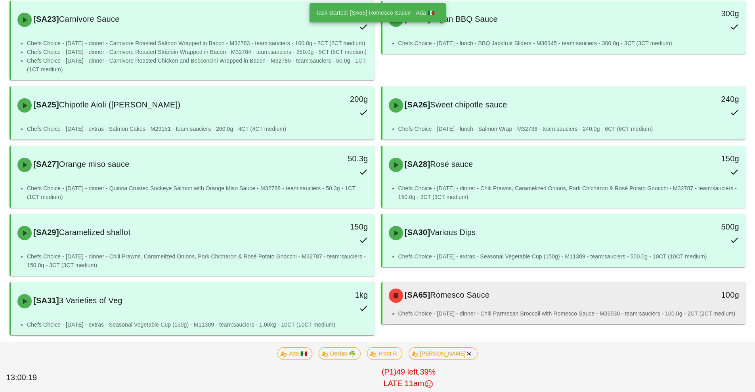
click at [511, 314] on li "Chefs Choice - [DATE] - dinner - Chili Parmesan Broccoli with Romesco Sauce - M…" at bounding box center [568, 313] width 341 height 9
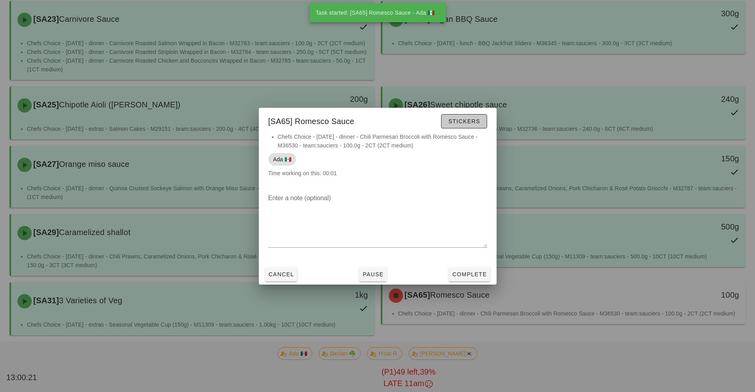
click at [461, 122] on span "Stickers" at bounding box center [464, 121] width 32 height 6
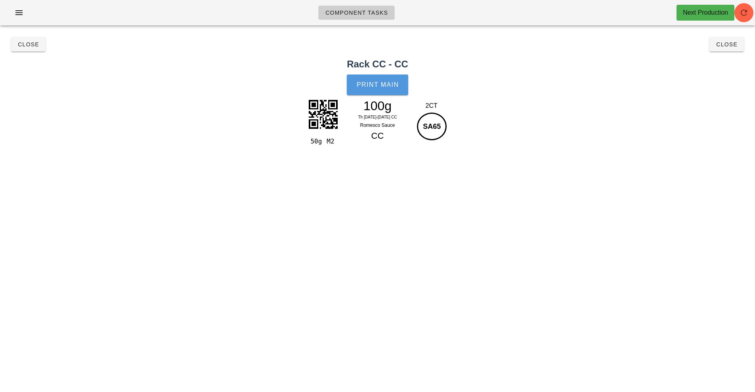
click at [379, 84] on span "Print Main" at bounding box center [377, 84] width 43 height 7
click at [729, 42] on span "Close" at bounding box center [726, 44] width 22 height 6
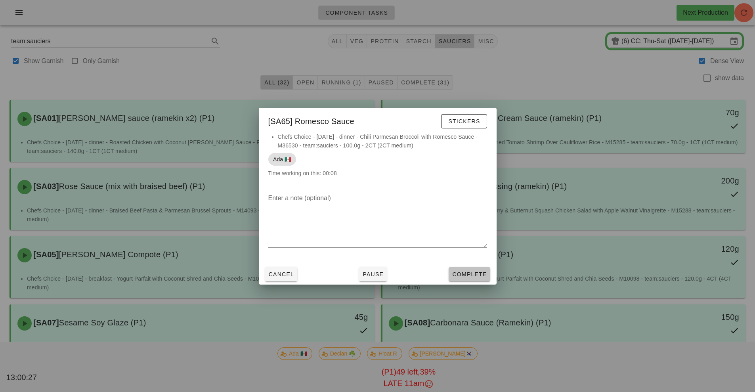
click at [465, 274] on span "Complete" at bounding box center [469, 274] width 35 height 6
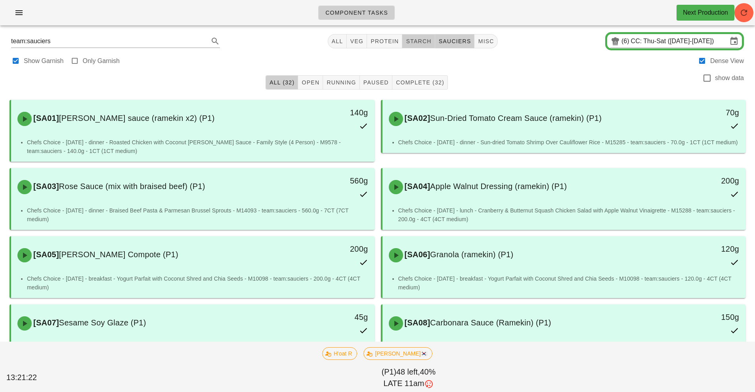
click at [427, 42] on span "starch" at bounding box center [418, 41] width 26 height 6
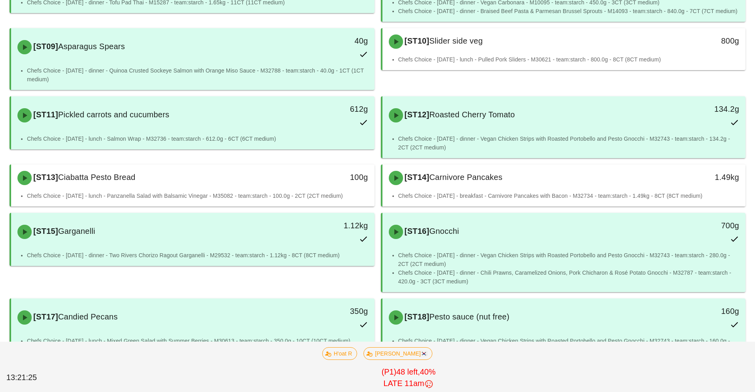
scroll to position [320, 0]
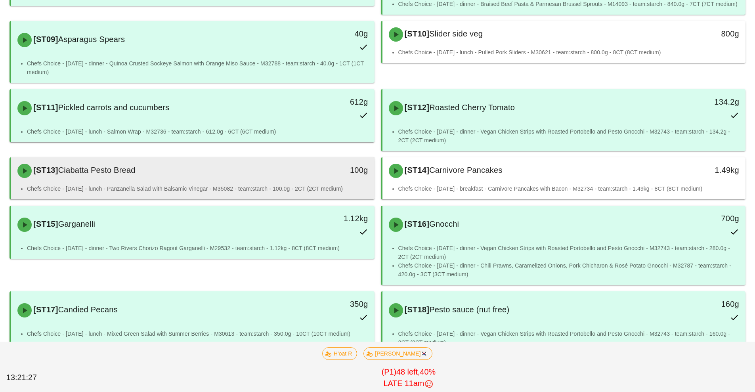
click at [257, 176] on div "[ST13] Ciabatta Pesto Bread" at bounding box center [148, 171] width 270 height 24
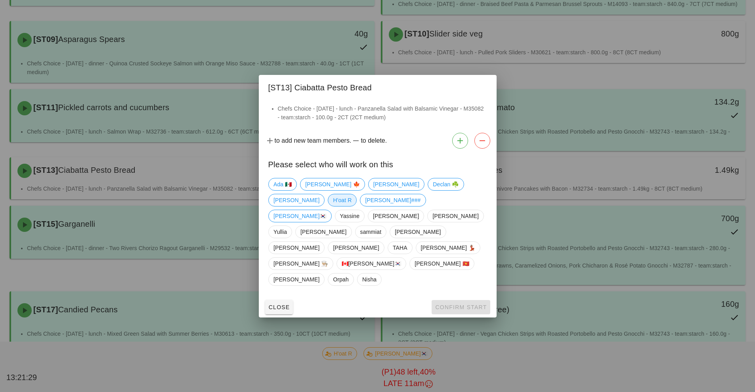
click at [351, 202] on span "H'oat R" at bounding box center [342, 200] width 19 height 12
click at [457, 304] on span "Confirm Start" at bounding box center [460, 307] width 52 height 6
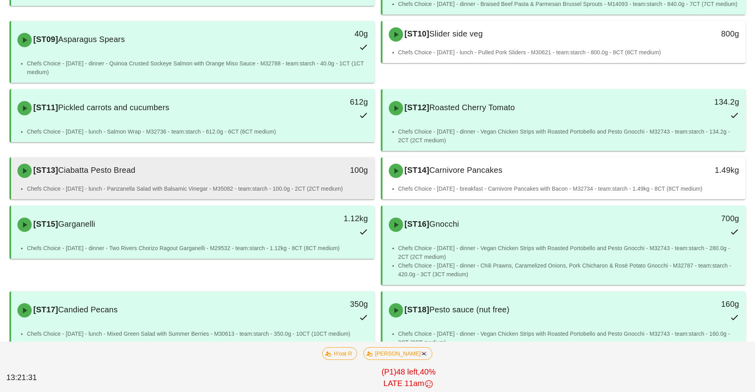
click at [311, 186] on li "Chefs Choice - [DATE] - lunch - Panzanella Salad with Balsamic Vinegar - M35082…" at bounding box center [197, 188] width 341 height 9
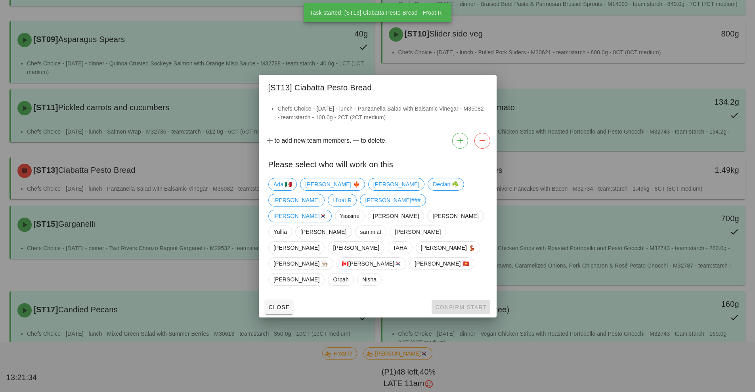
click at [201, 178] on div at bounding box center [377, 196] width 755 height 392
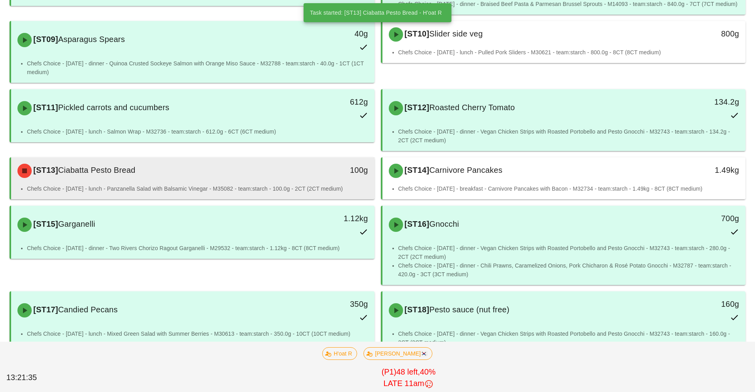
click at [314, 181] on div "100g" at bounding box center [327, 171] width 90 height 24
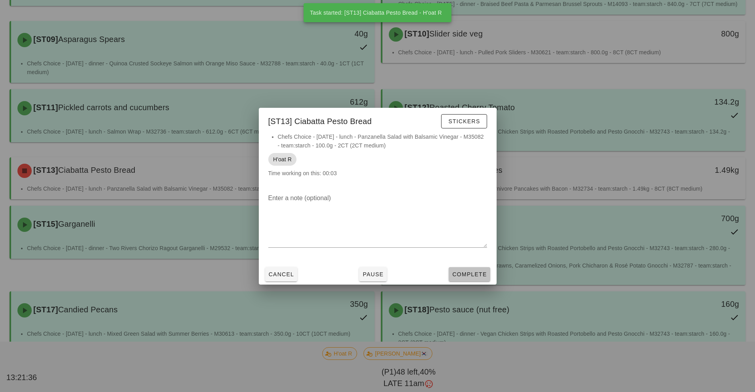
click at [468, 274] on span "Complete" at bounding box center [469, 274] width 35 height 6
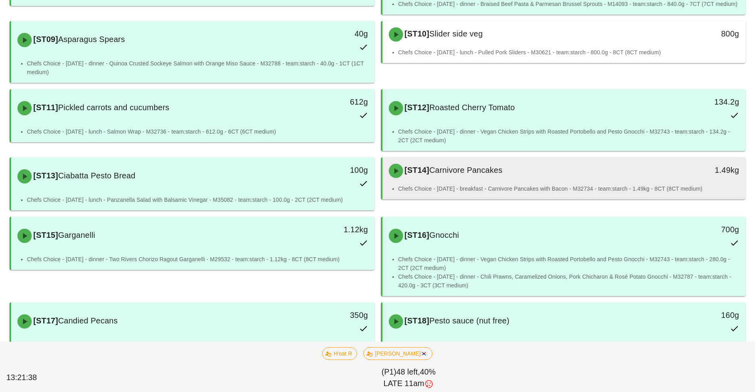
click at [524, 179] on div "[ST14] Carnivore Pancakes" at bounding box center [519, 171] width 270 height 24
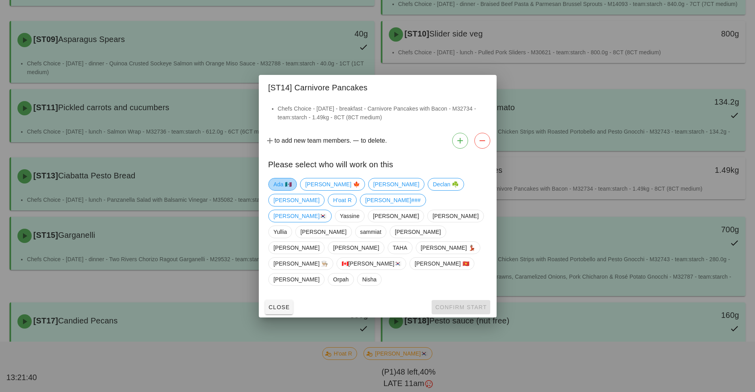
click at [286, 190] on span "Ada 🇲🇽" at bounding box center [282, 184] width 18 height 12
click at [455, 300] on button "Confirm Start" at bounding box center [460, 307] width 58 height 14
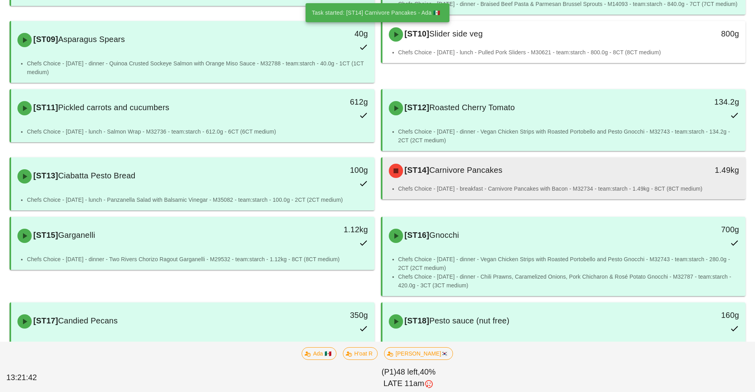
click at [514, 185] on li "Chefs Choice - [DATE] - breakfast - Carnivore Pancakes with Bacon - M32734 - te…" at bounding box center [568, 188] width 341 height 9
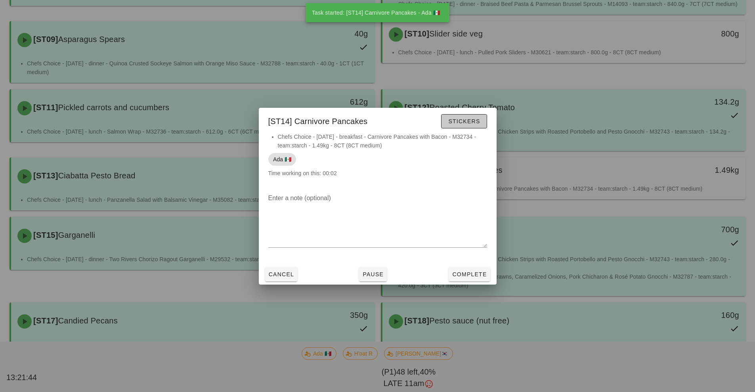
click at [476, 120] on span "Stickers" at bounding box center [464, 121] width 32 height 6
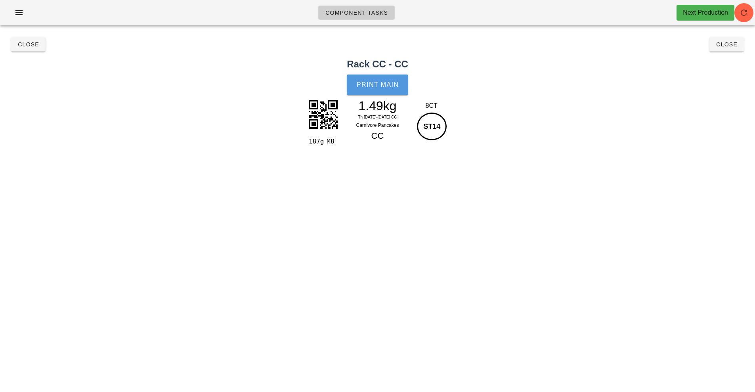
click at [386, 88] on span "Print Main" at bounding box center [377, 84] width 43 height 7
click at [741, 44] on button "Close" at bounding box center [726, 44] width 34 height 14
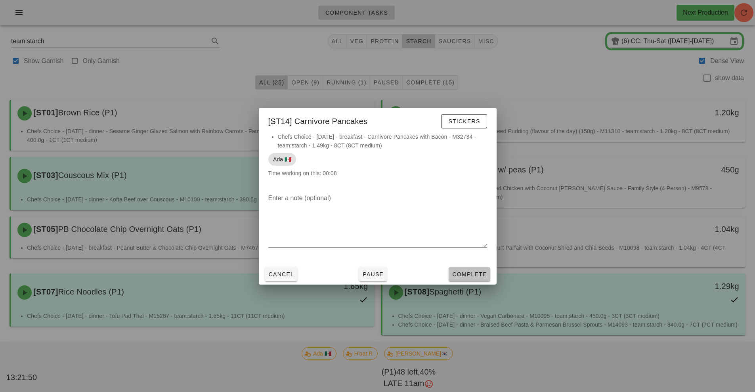
click at [484, 271] on span "Complete" at bounding box center [469, 274] width 35 height 6
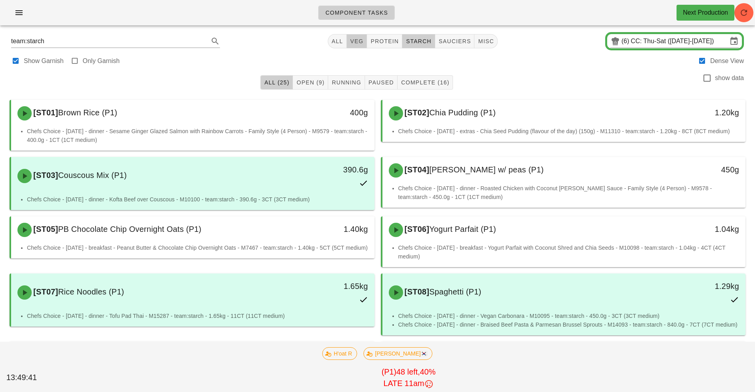
click at [360, 42] on span "veg" at bounding box center [357, 41] width 14 height 6
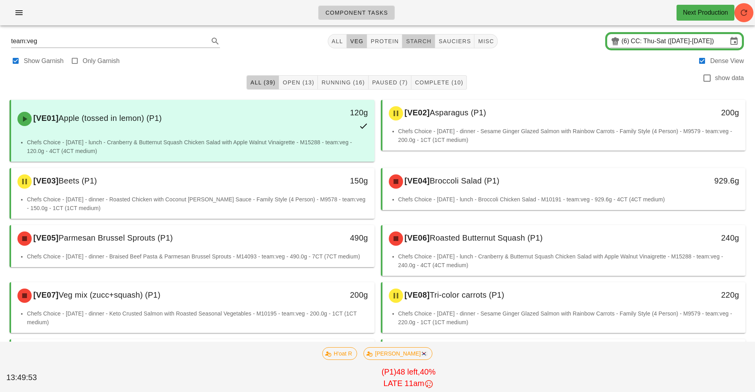
click at [422, 39] on span "starch" at bounding box center [418, 41] width 26 height 6
type input "team:starch"
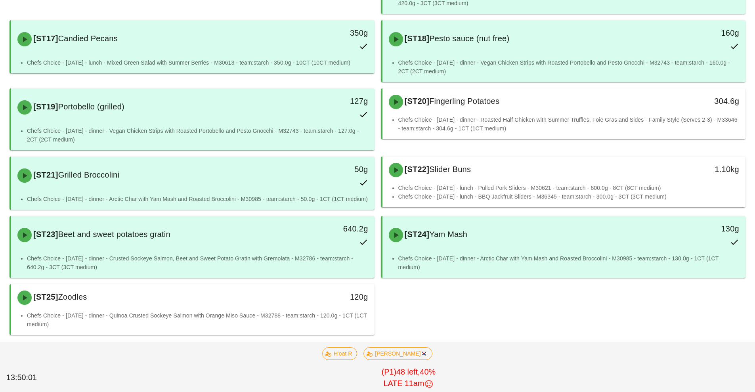
scroll to position [611, 0]
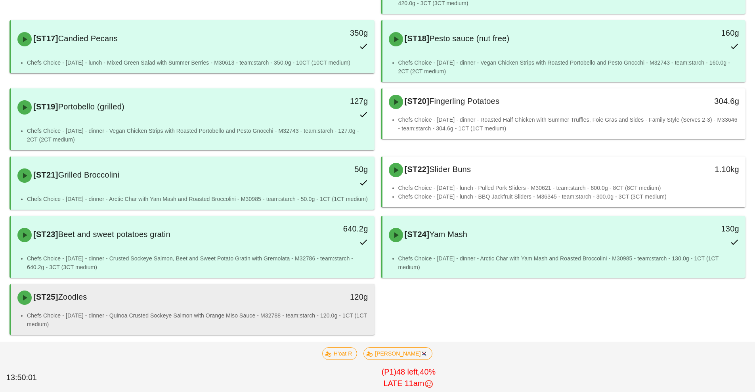
click at [194, 319] on li "Chefs Choice - [DATE] - dinner - Quinoa Crusted Sockeye Salmon with Orange Miso…" at bounding box center [197, 319] width 341 height 17
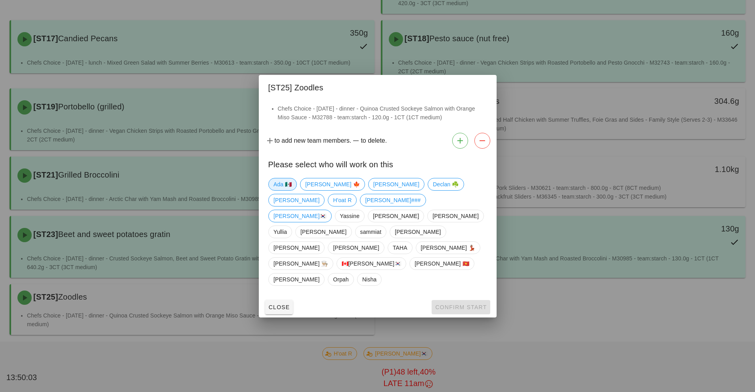
click at [282, 190] on span "Ada 🇲🇽" at bounding box center [282, 184] width 18 height 12
click at [450, 304] on span "Confirm Start" at bounding box center [460, 307] width 52 height 6
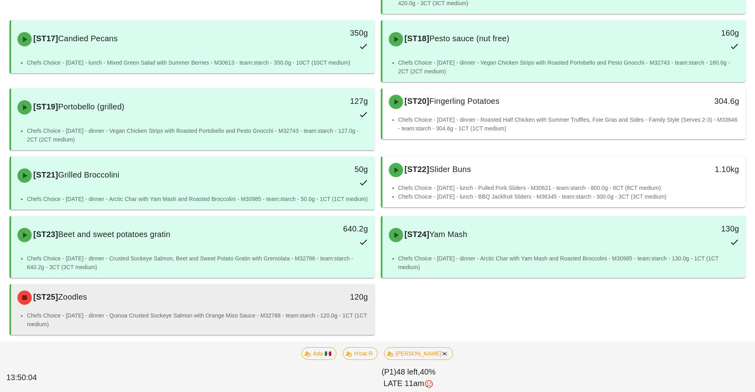
click at [248, 315] on li "Chefs Choice - [DATE] - dinner - Quinoa Crusted Sockeye Salmon with Orange Miso…" at bounding box center [197, 319] width 341 height 17
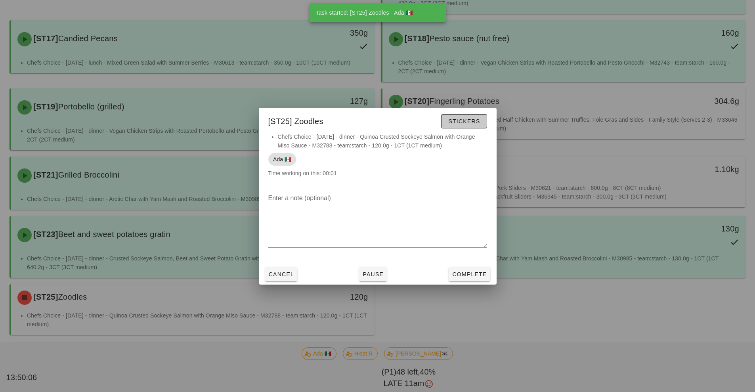
click at [468, 120] on span "Stickers" at bounding box center [464, 121] width 32 height 6
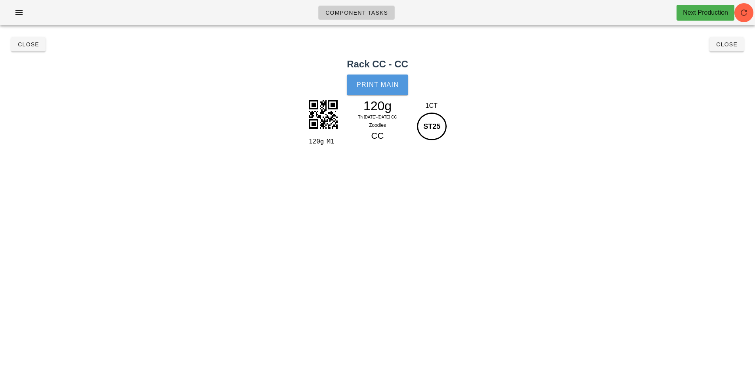
click at [381, 83] on span "Print Main" at bounding box center [377, 84] width 43 height 7
click at [727, 45] on span "Close" at bounding box center [726, 44] width 22 height 6
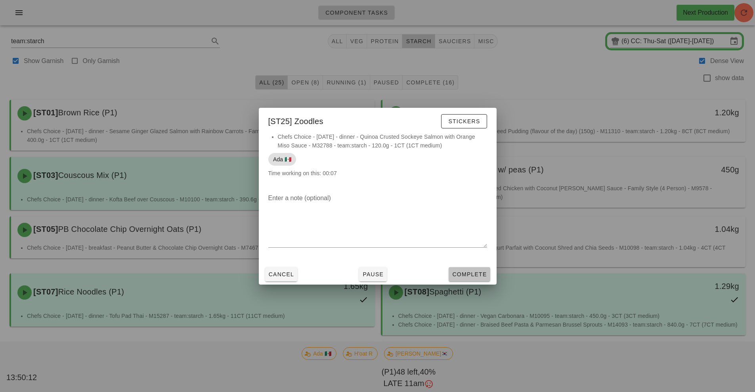
click at [469, 274] on span "Complete" at bounding box center [469, 274] width 35 height 6
